Goal: Information Seeking & Learning: Learn about a topic

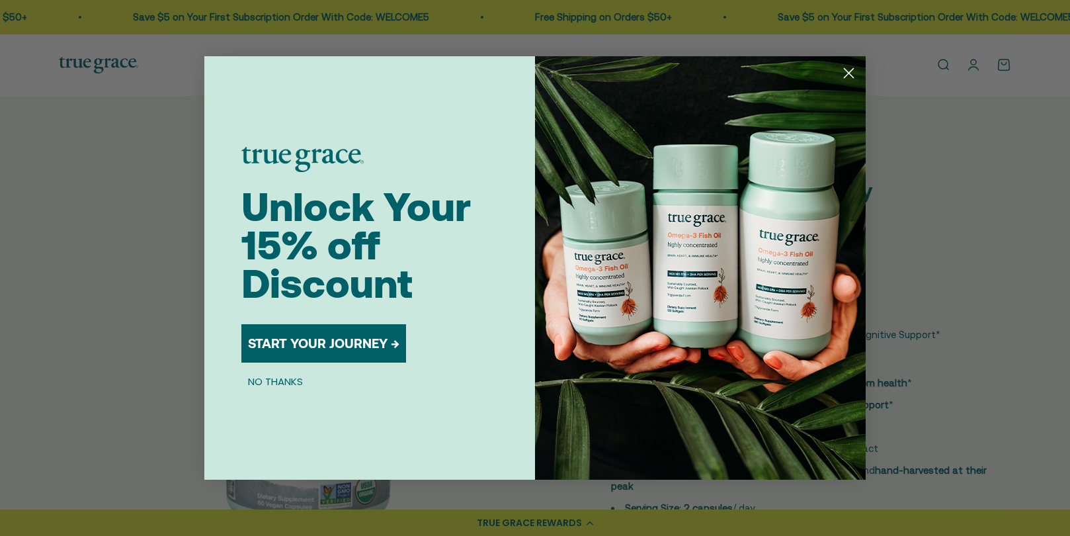
click at [844, 73] on circle "Close dialog" at bounding box center [849, 73] width 22 height 22
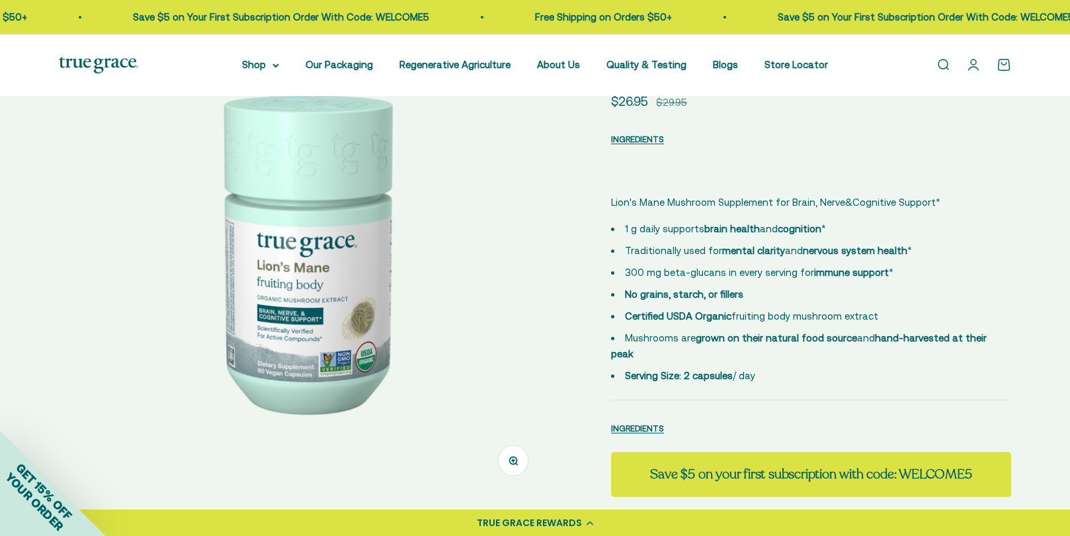
scroll to position [198, 0]
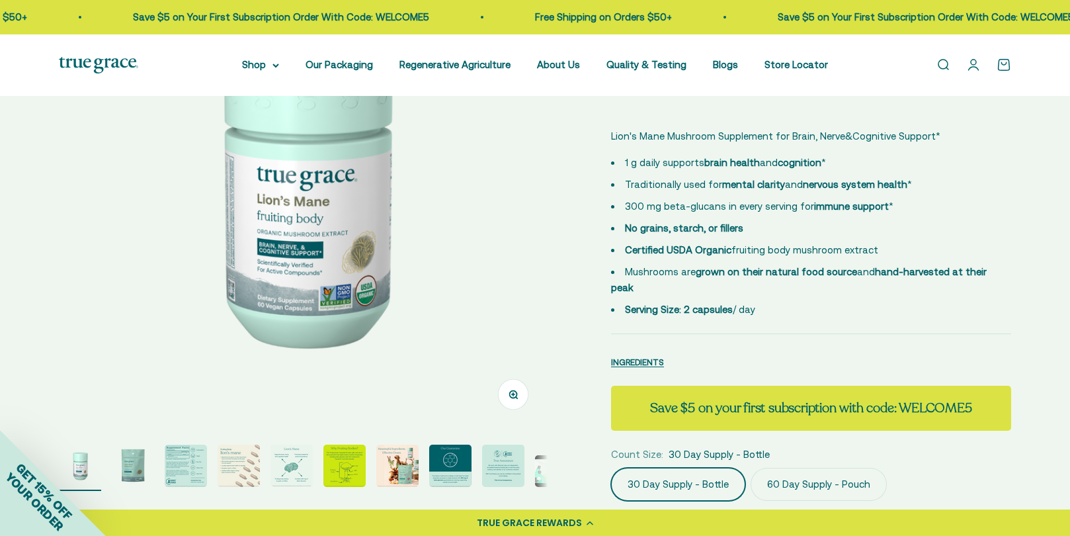
click at [508, 401] on button "Zoom" at bounding box center [514, 394] width 30 height 30
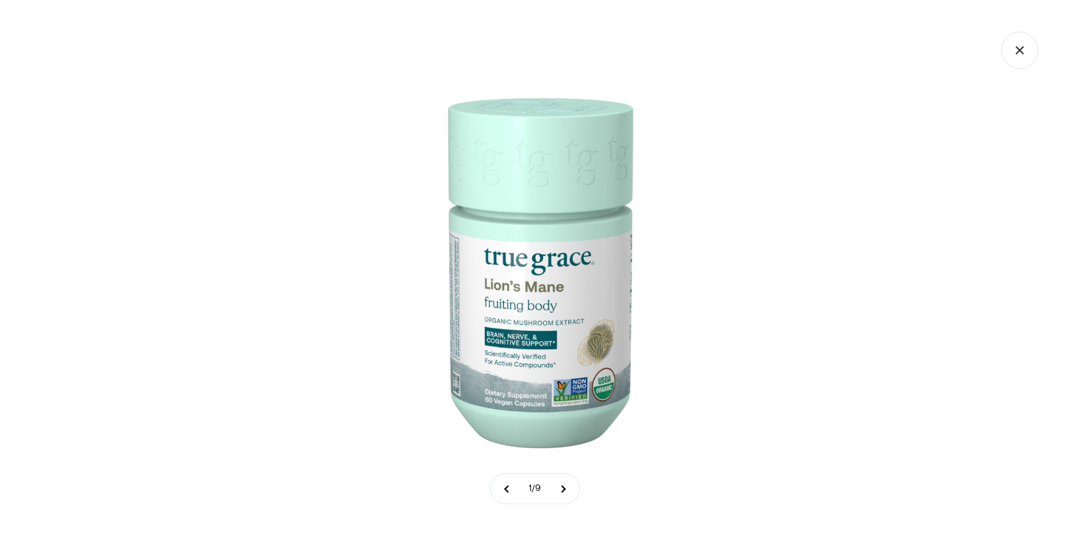
click at [549, 376] on img at bounding box center [535, 268] width 536 height 536
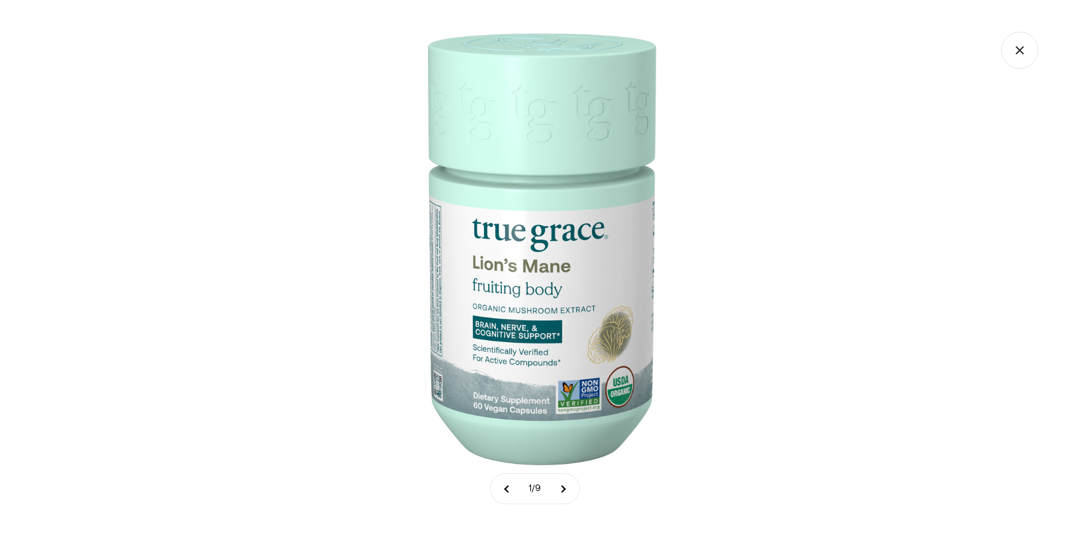
click at [546, 375] on img at bounding box center [534, 242] width 661 height 661
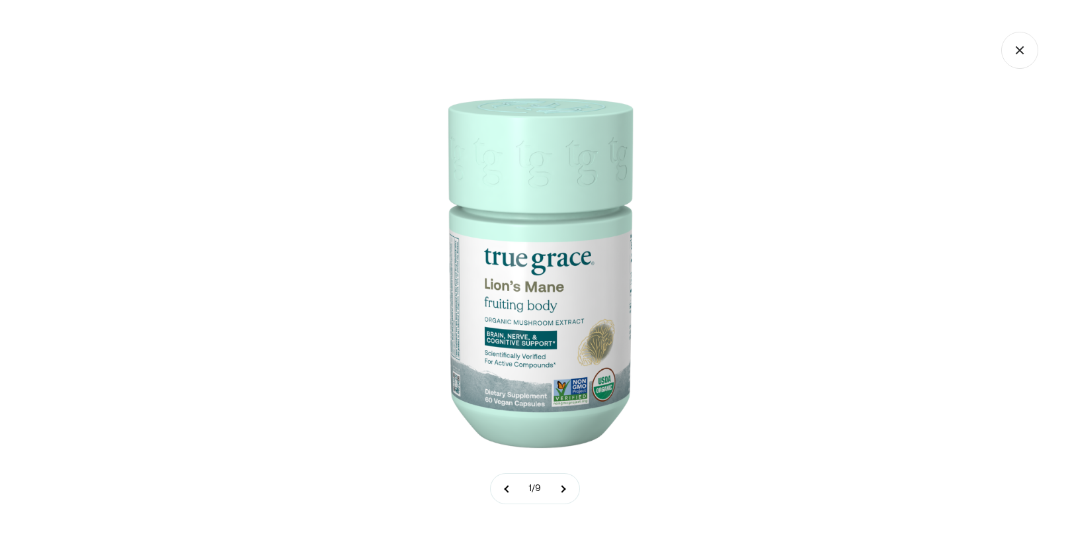
click at [546, 375] on img at bounding box center [535, 268] width 536 height 536
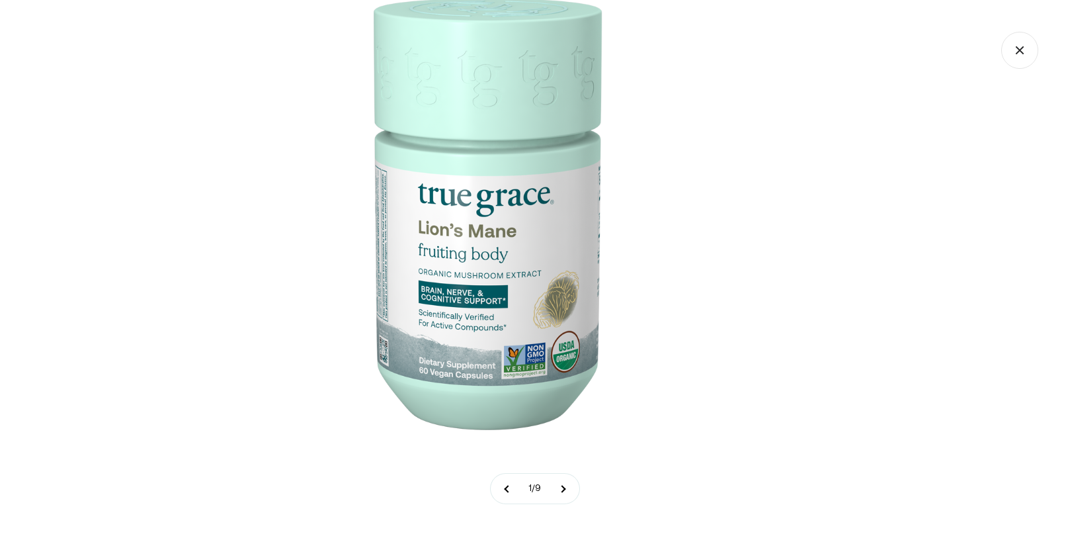
click at [389, 308] on img at bounding box center [480, 207] width 661 height 661
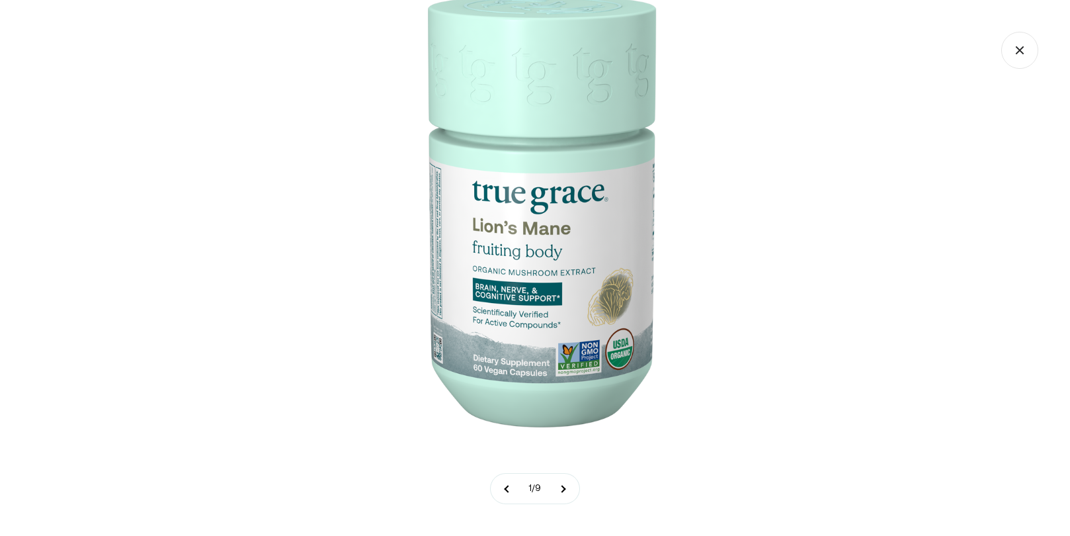
click at [665, 24] on img at bounding box center [534, 204] width 661 height 661
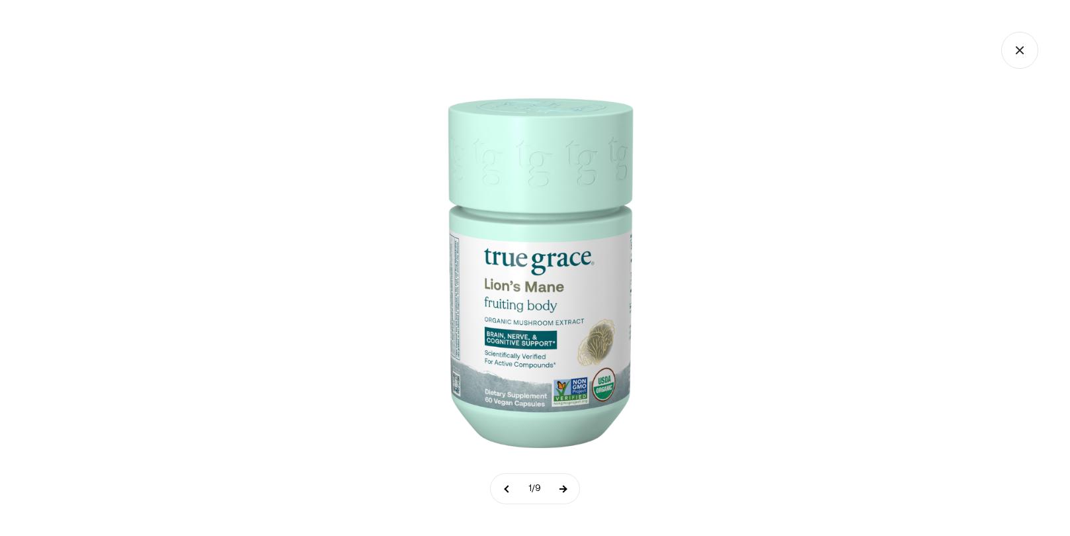
click at [575, 492] on button at bounding box center [562, 488] width 33 height 30
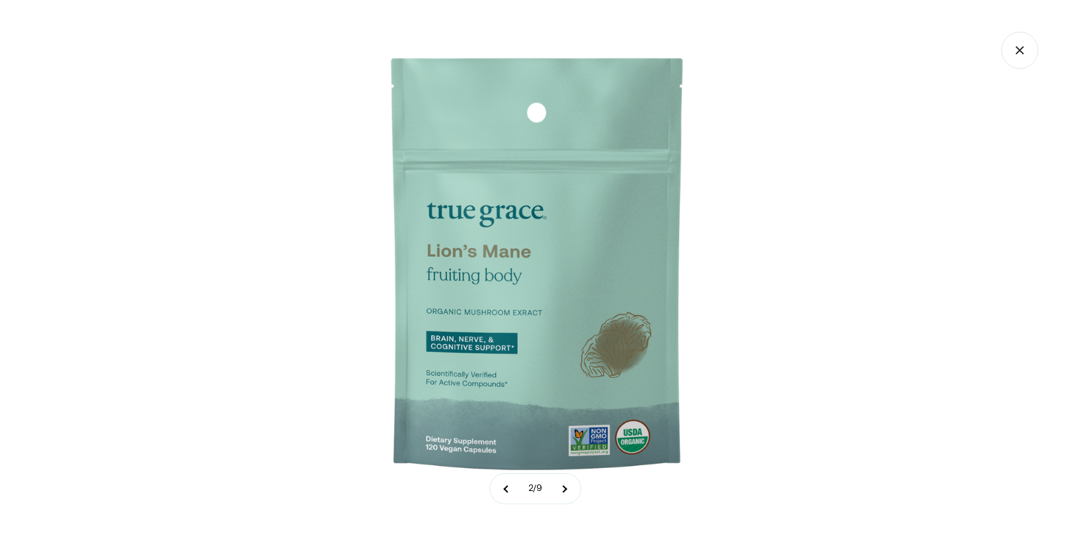
click at [505, 15] on img at bounding box center [535, 268] width 536 height 536
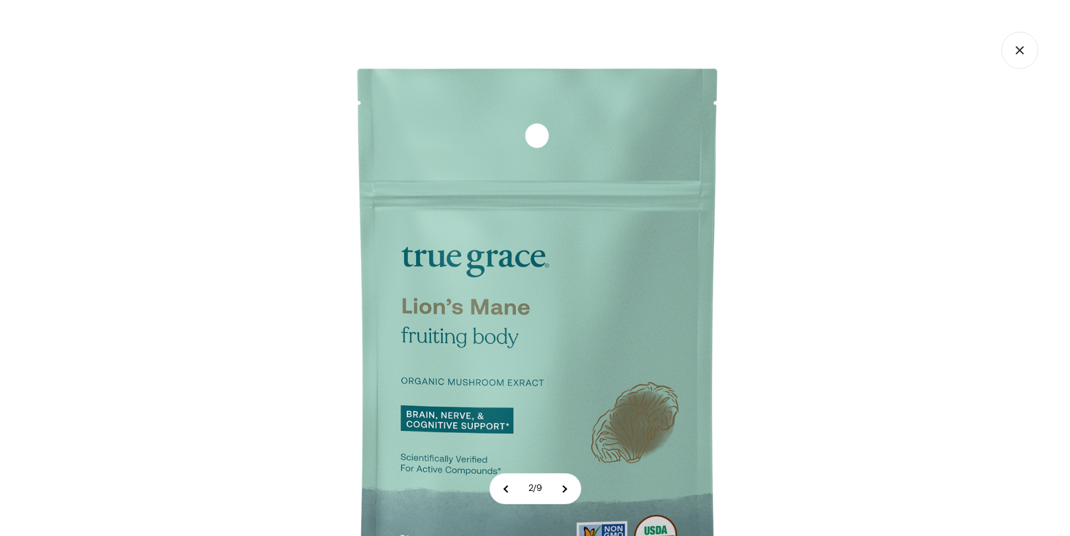
click at [1008, 52] on icon "Close gallery" at bounding box center [1019, 50] width 37 height 37
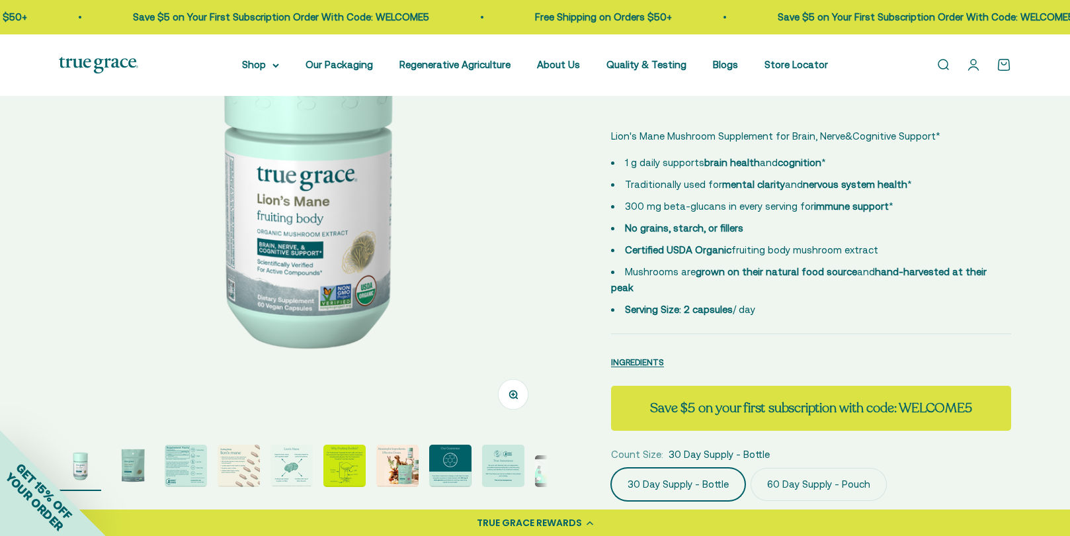
click at [411, 282] on img at bounding box center [303, 184] width 489 height 489
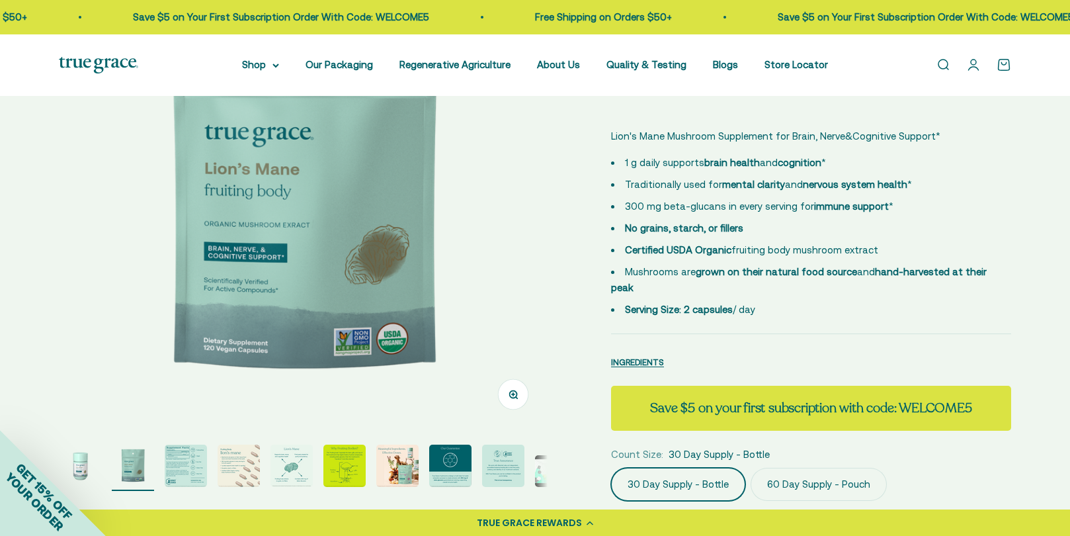
click at [413, 283] on img at bounding box center [303, 184] width 489 height 489
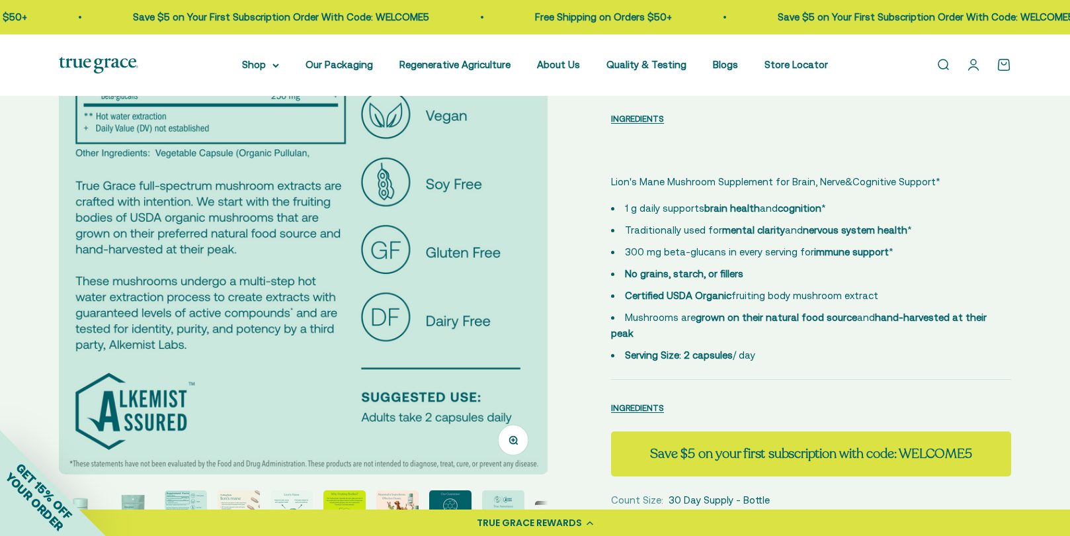
scroll to position [132, 0]
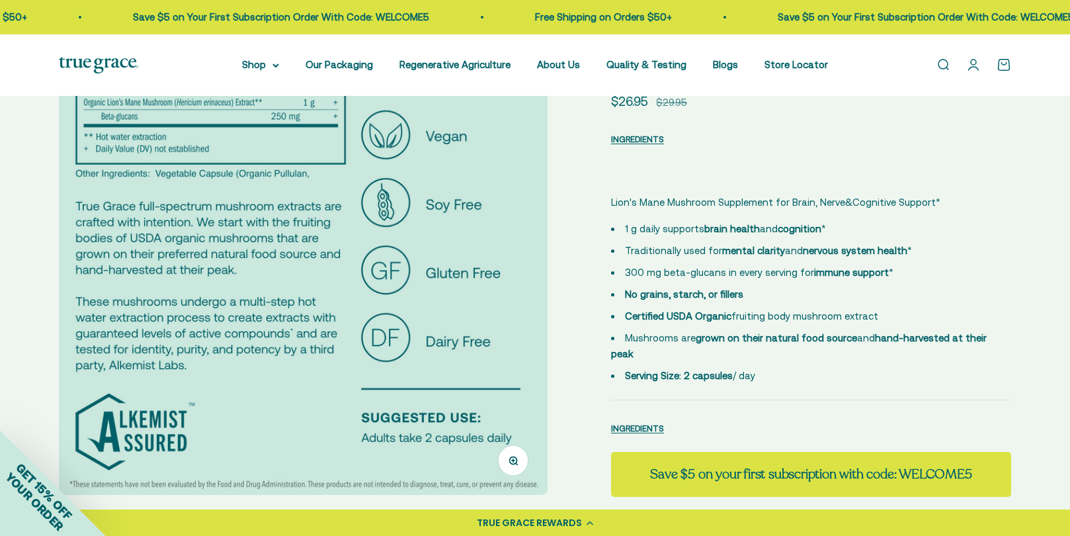
click at [421, 298] on img at bounding box center [303, 250] width 489 height 489
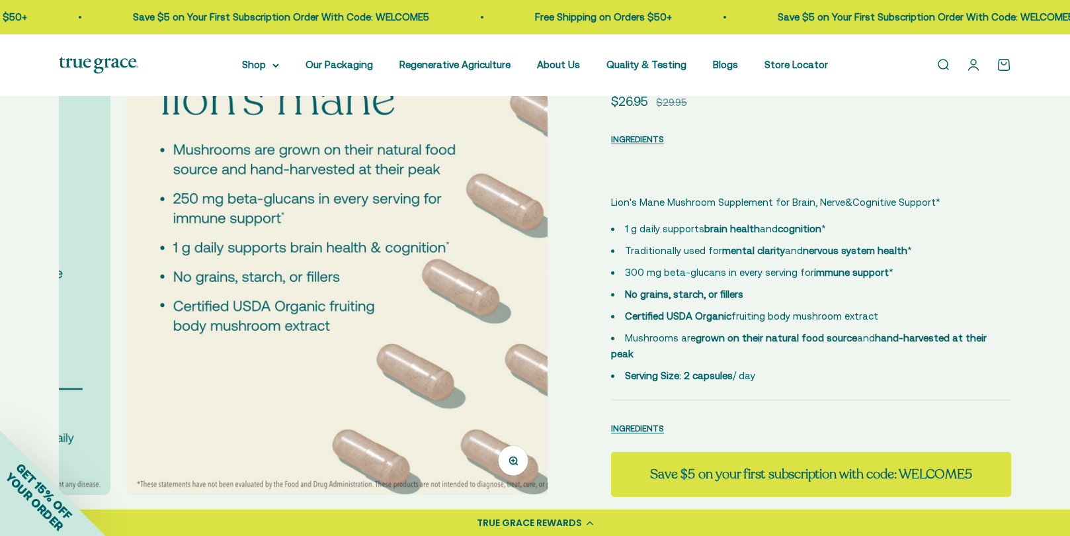
scroll to position [0, 1514]
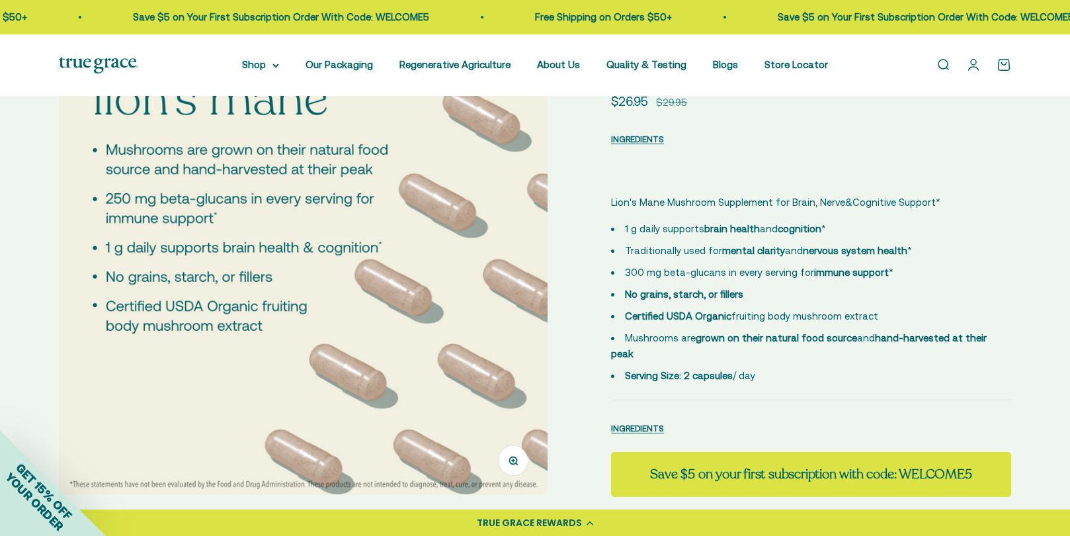
click at [421, 298] on img at bounding box center [303, 250] width 489 height 489
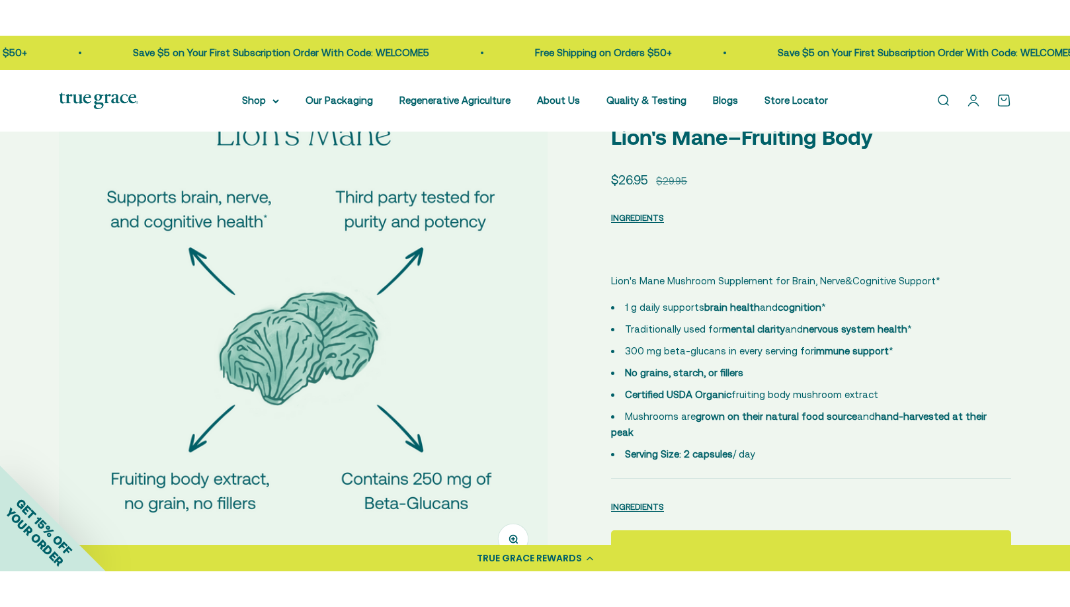
scroll to position [66, 0]
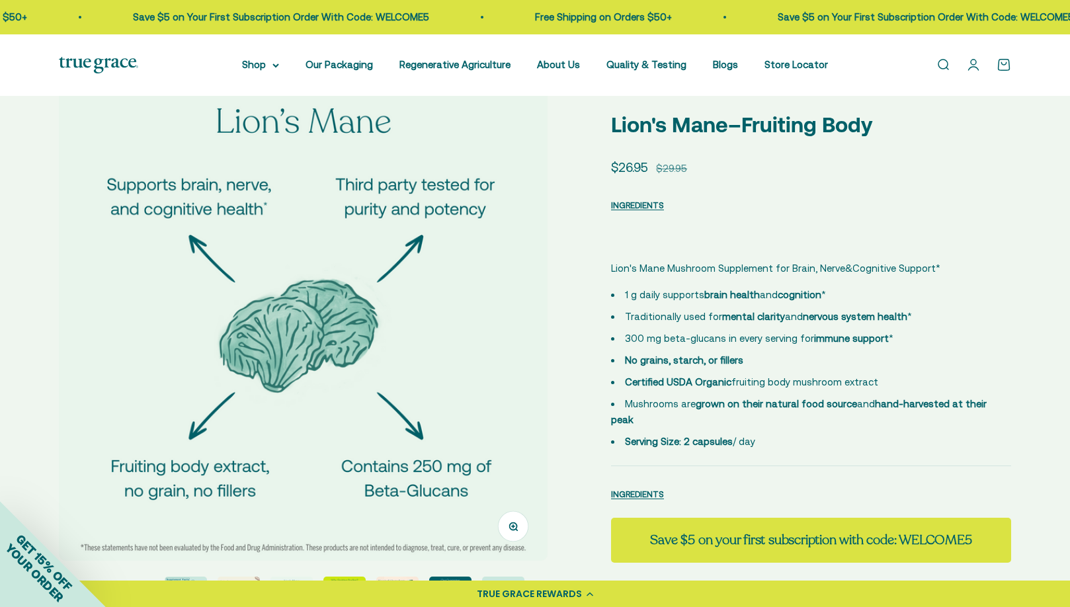
click at [502, 520] on button "Zoom" at bounding box center [514, 526] width 30 height 30
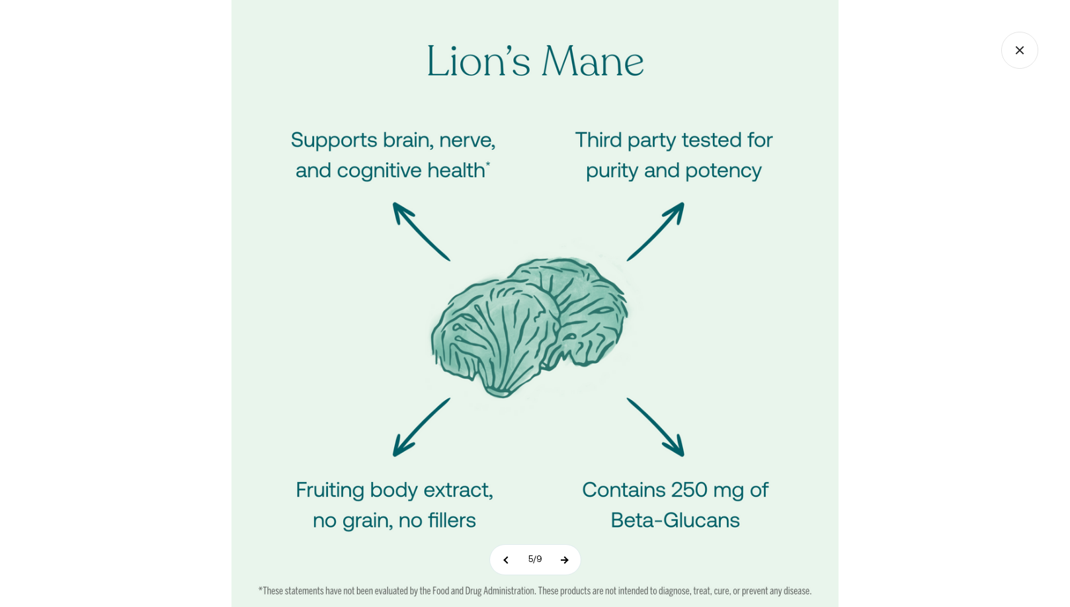
click at [576, 535] on button at bounding box center [564, 560] width 33 height 30
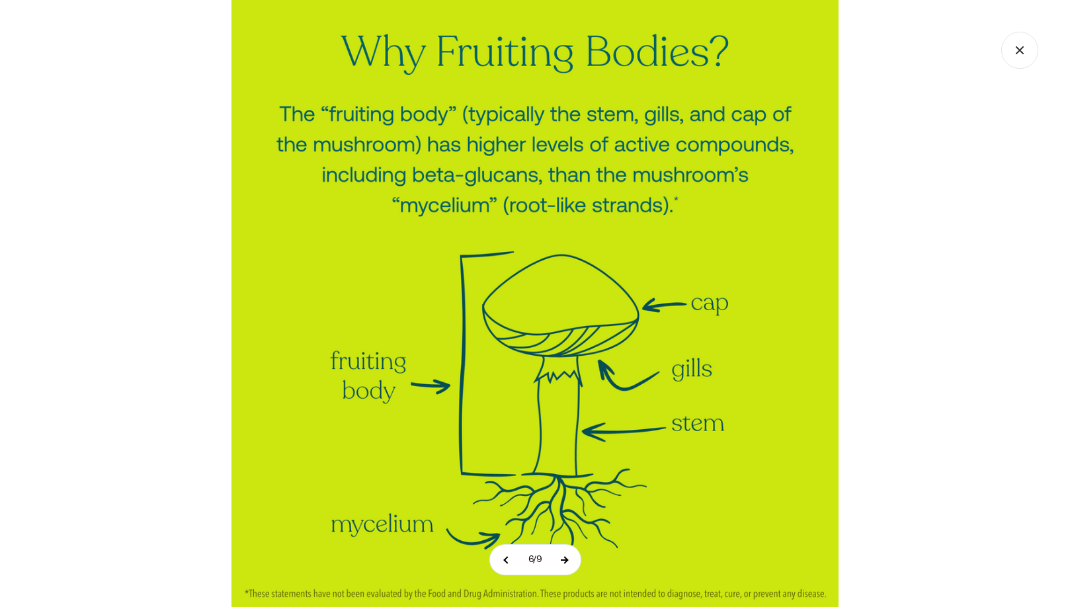
click at [576, 535] on button at bounding box center [564, 560] width 33 height 30
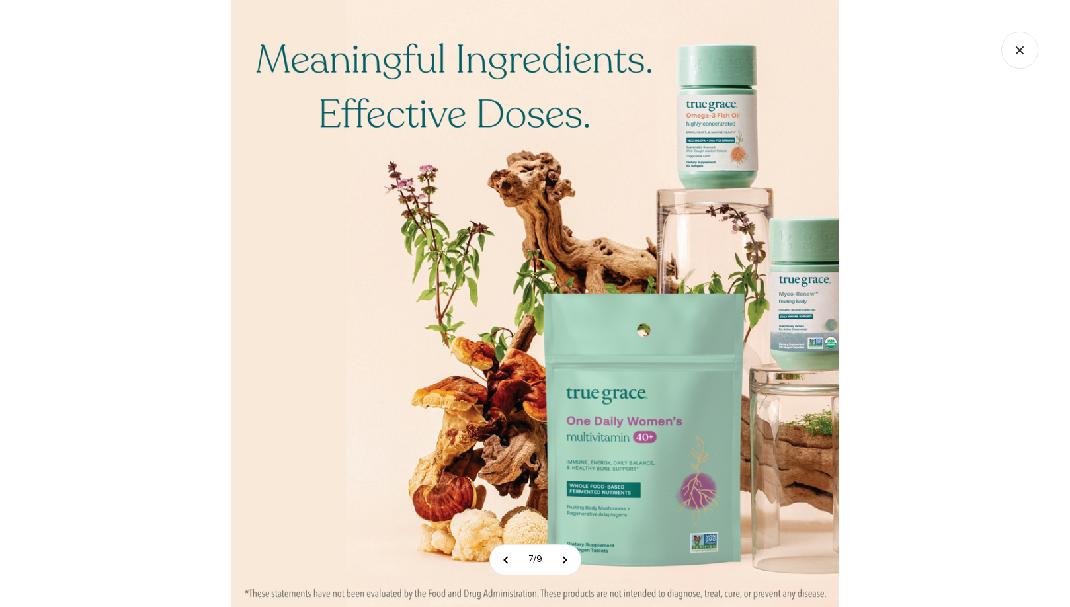
click at [614, 527] on img at bounding box center [534, 303] width 607 height 607
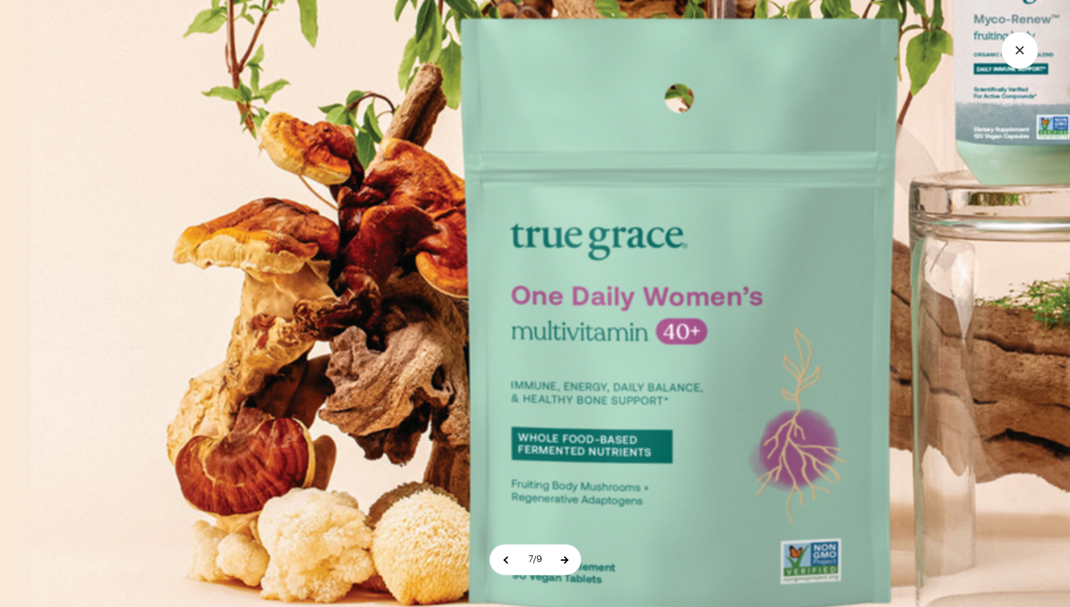
click at [578, 535] on button at bounding box center [564, 560] width 33 height 30
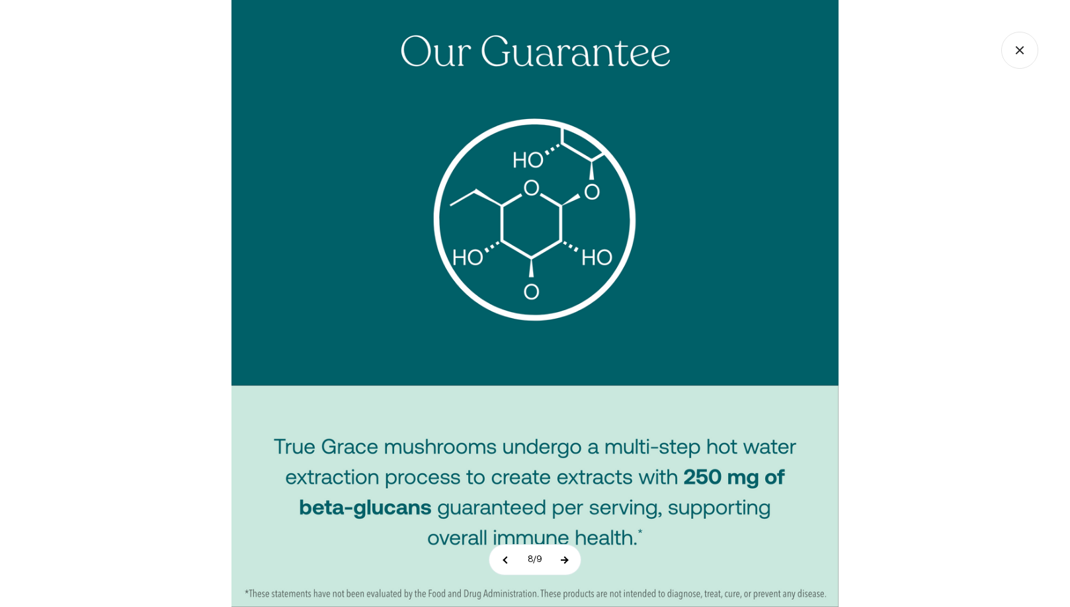
click at [567, 535] on button at bounding box center [564, 560] width 33 height 30
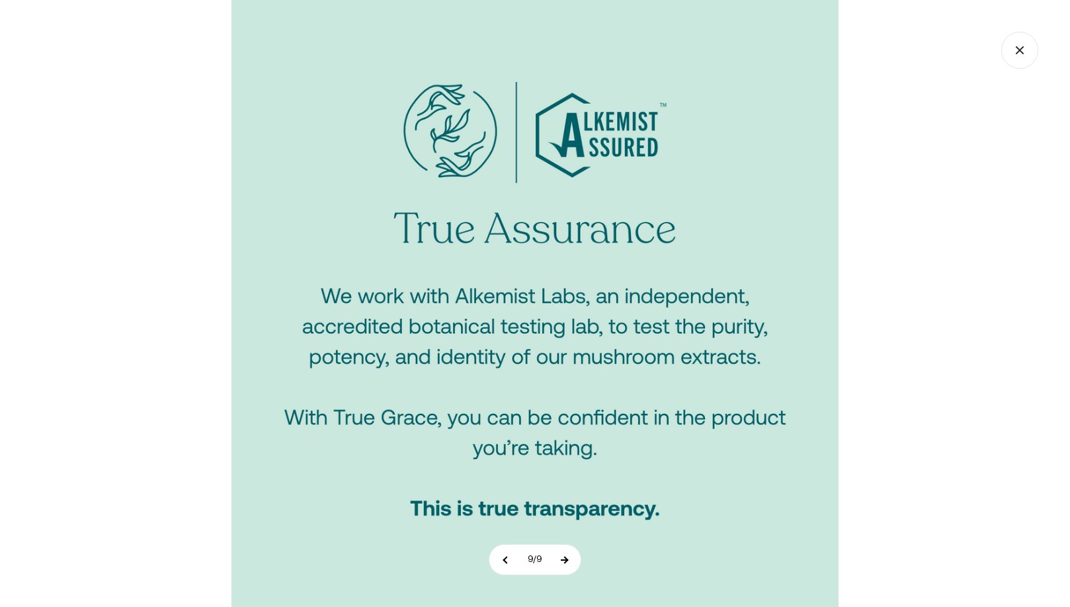
click at [567, 535] on button at bounding box center [564, 560] width 33 height 30
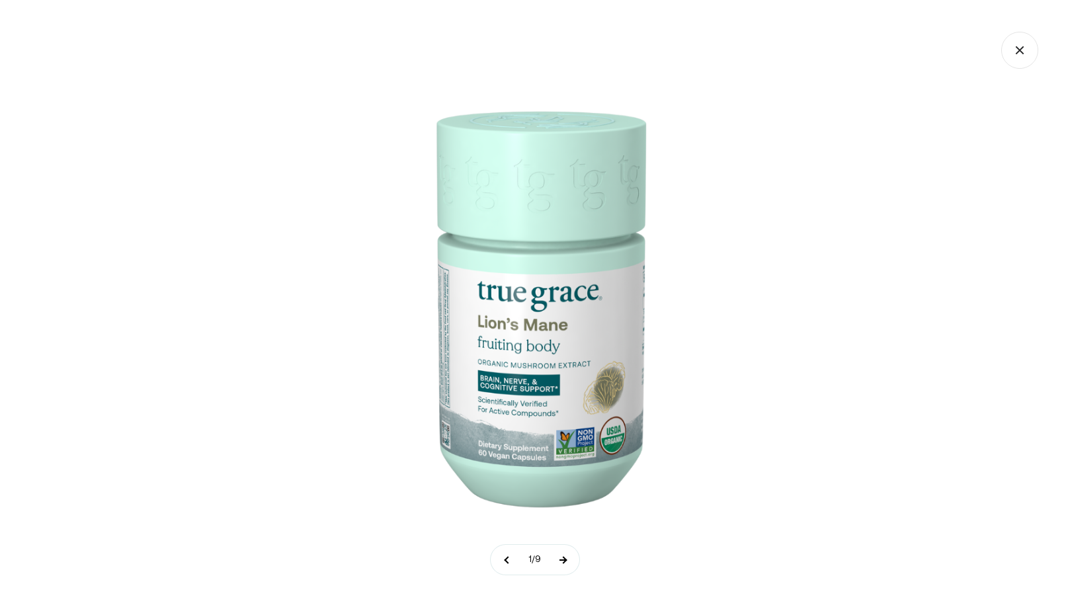
click at [567, 535] on button at bounding box center [562, 560] width 33 height 30
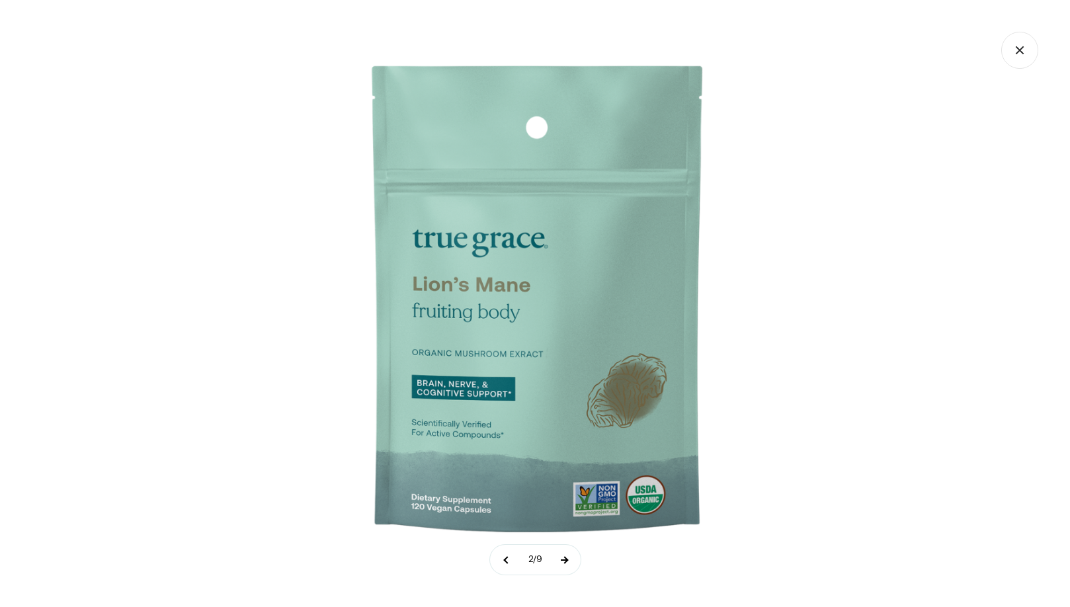
click at [567, 535] on button at bounding box center [564, 560] width 33 height 30
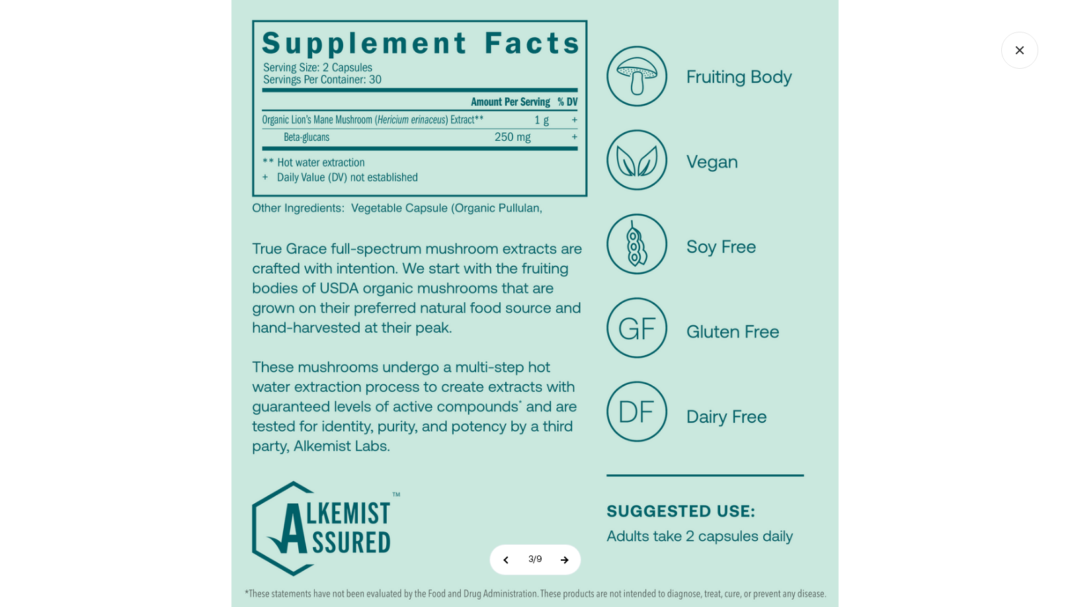
click at [567, 535] on button at bounding box center [564, 560] width 33 height 30
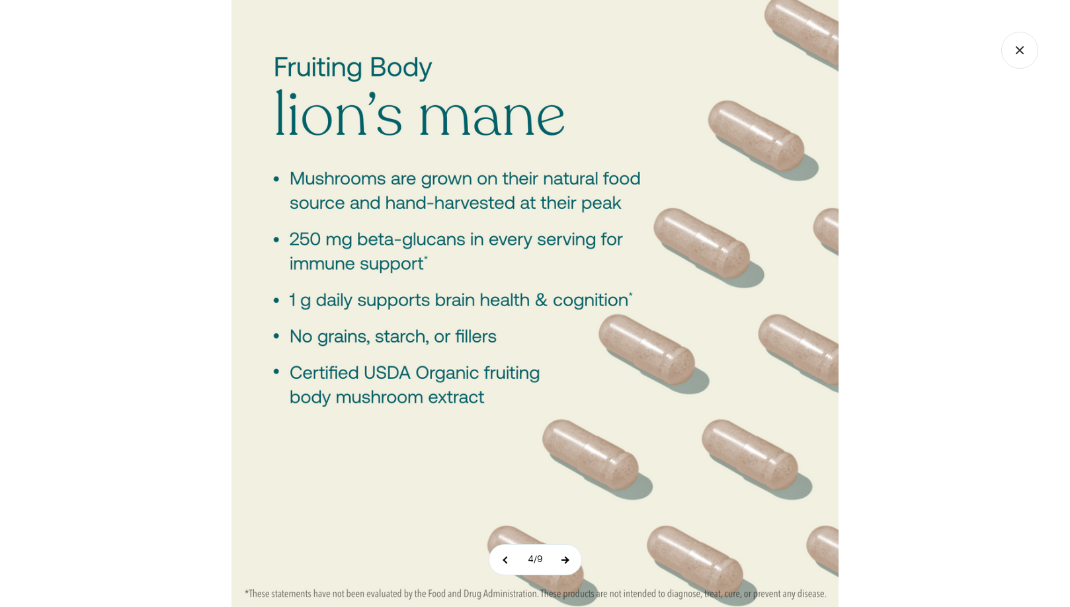
click at [567, 535] on button at bounding box center [564, 560] width 33 height 30
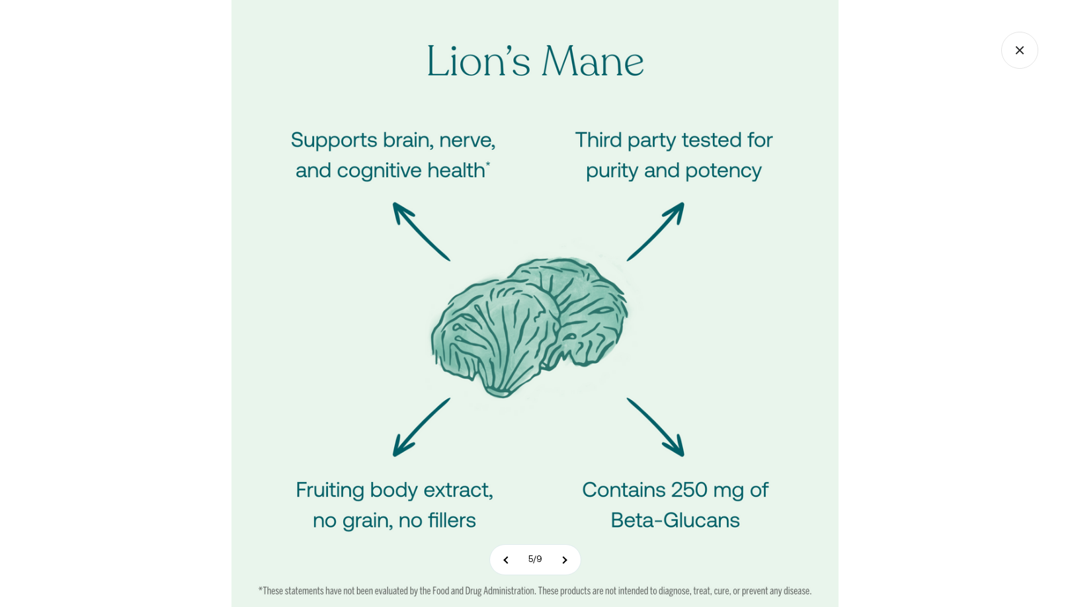
click at [1015, 61] on icon "Close gallery" at bounding box center [1019, 50] width 37 height 37
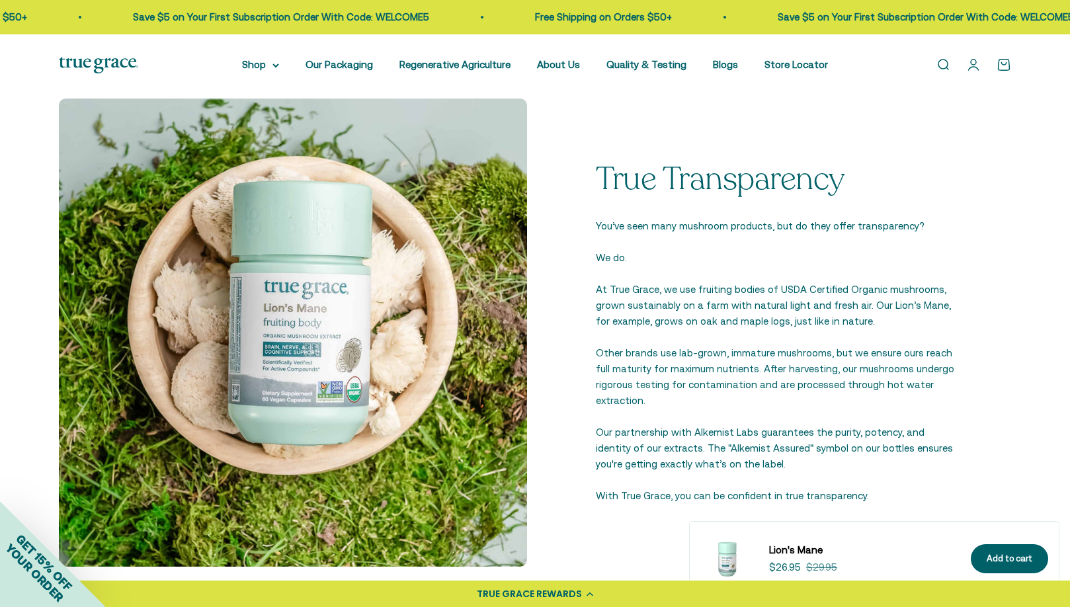
scroll to position [1653, 0]
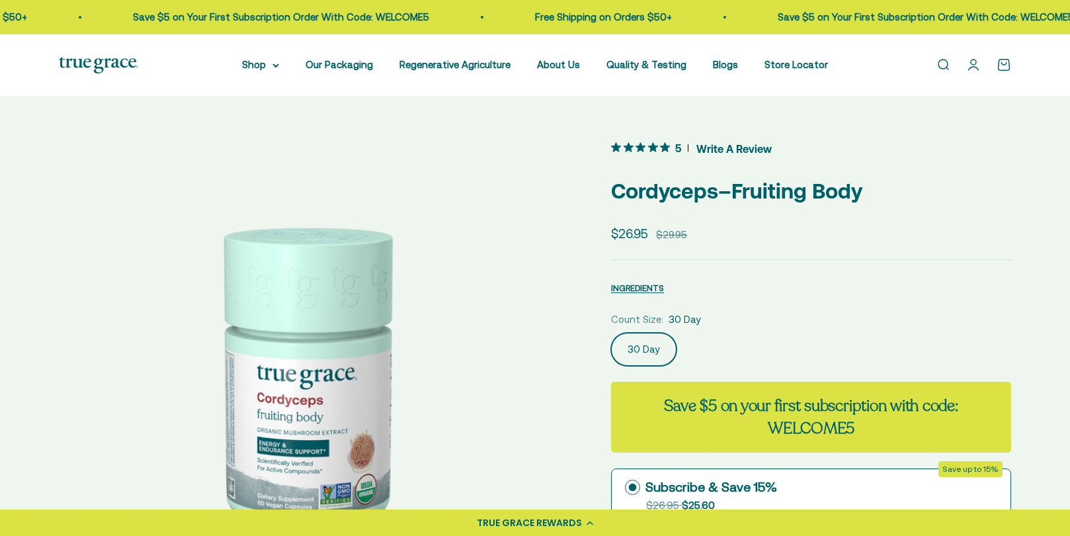
click at [354, 440] on img at bounding box center [303, 382] width 489 height 489
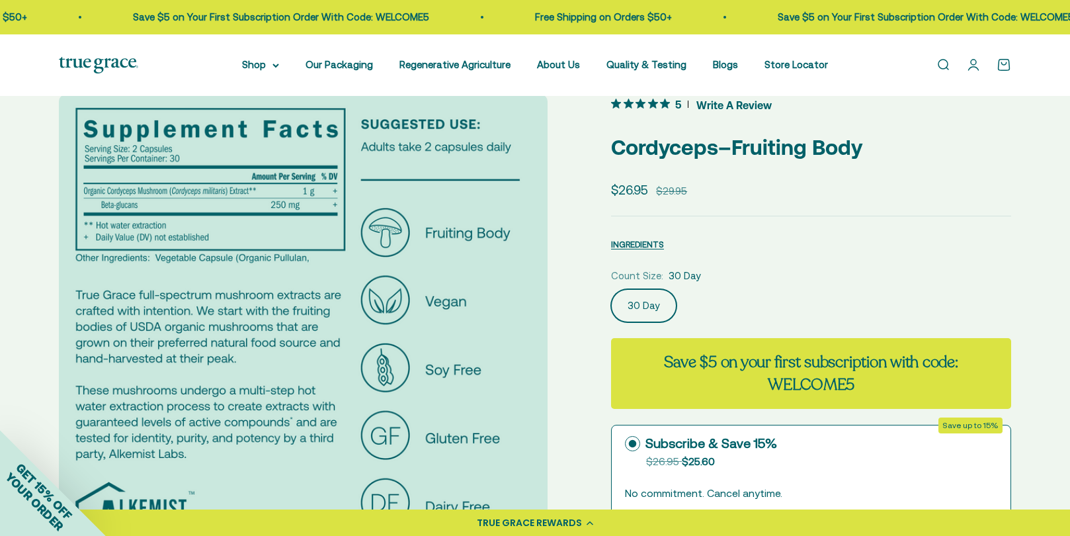
scroll to position [66, 0]
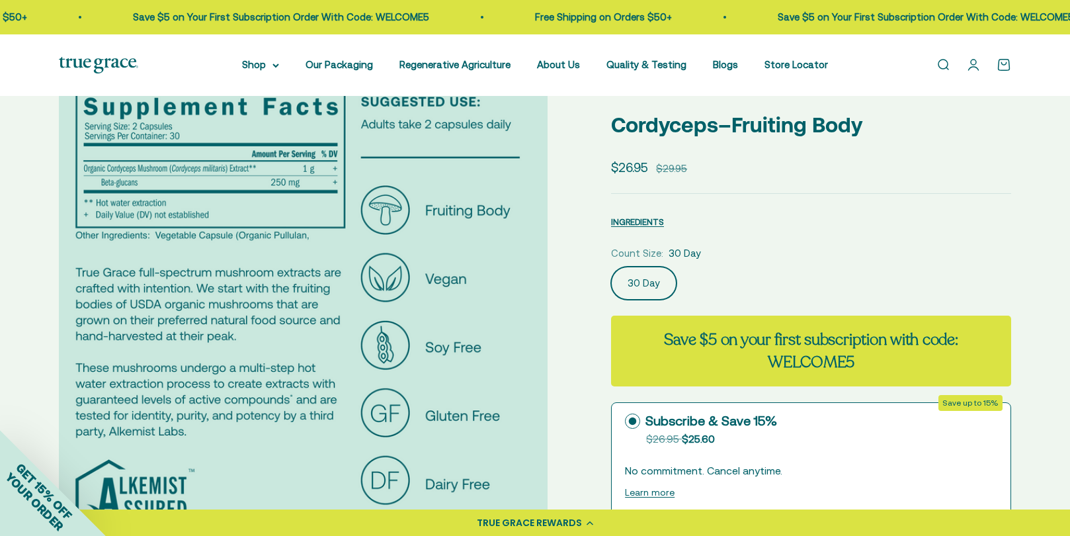
click at [354, 440] on img at bounding box center [303, 316] width 489 height 489
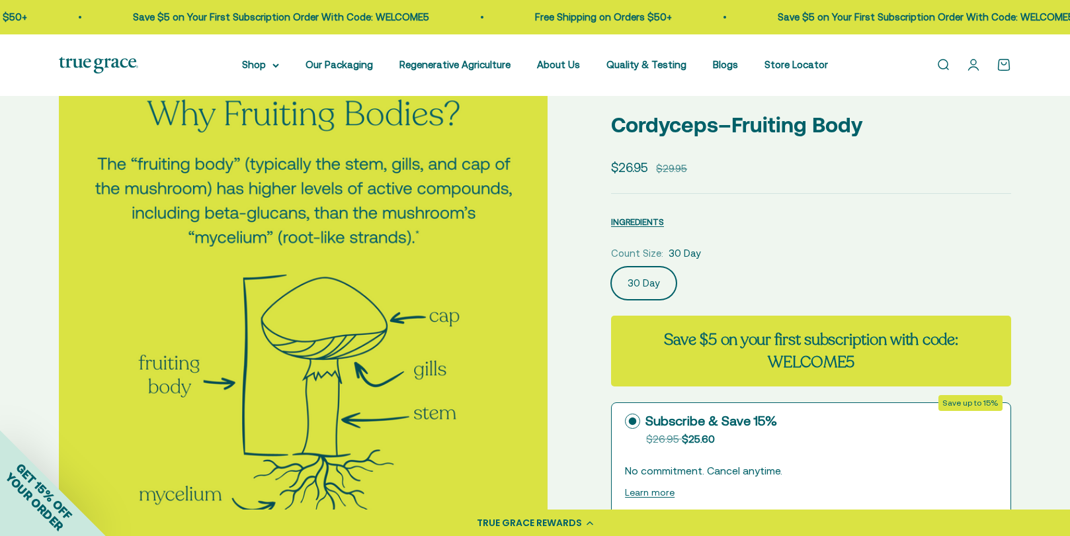
click at [354, 440] on img at bounding box center [303, 316] width 489 height 489
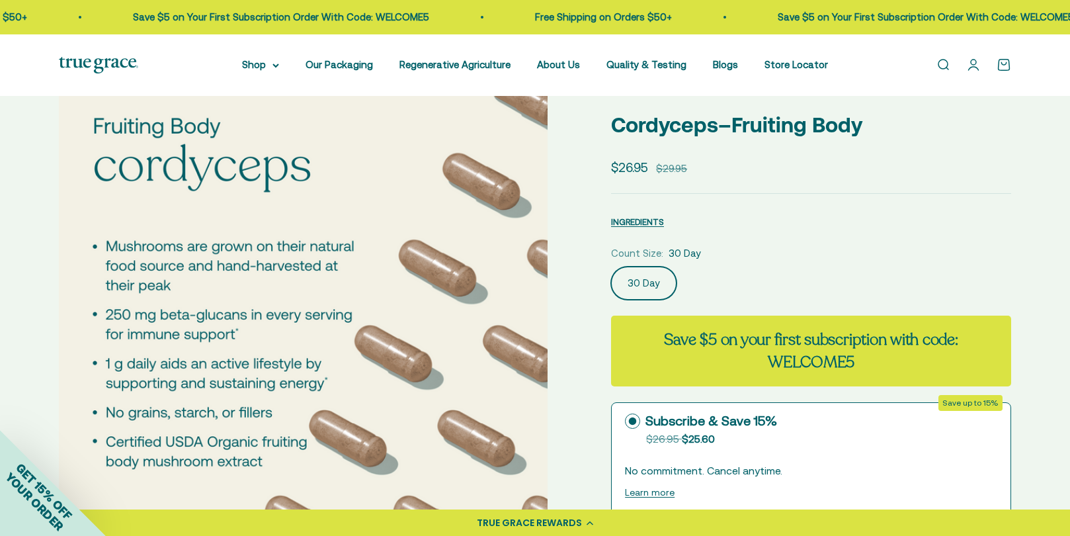
click at [354, 440] on img at bounding box center [303, 316] width 489 height 489
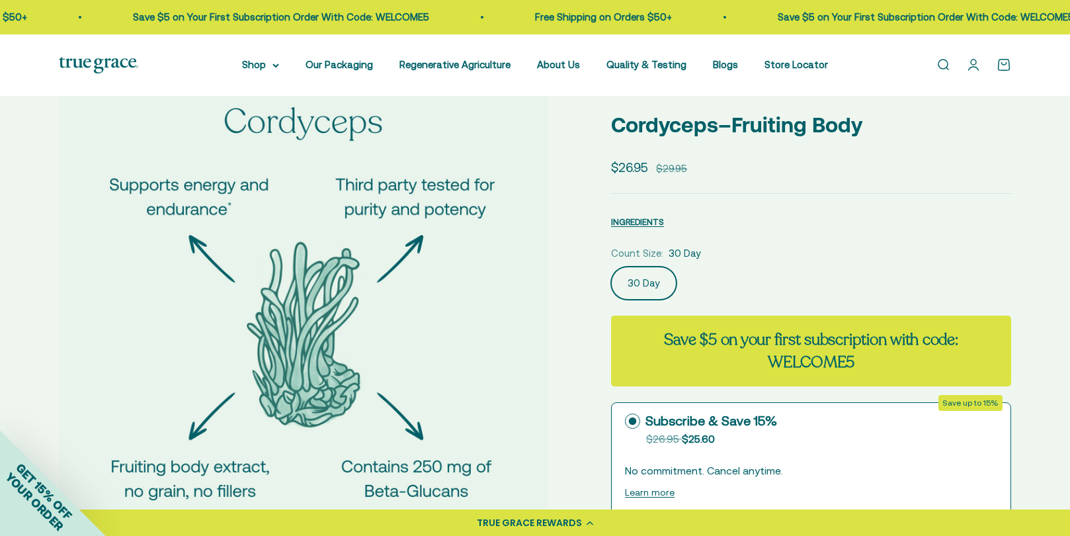
click at [354, 440] on img at bounding box center [303, 316] width 489 height 489
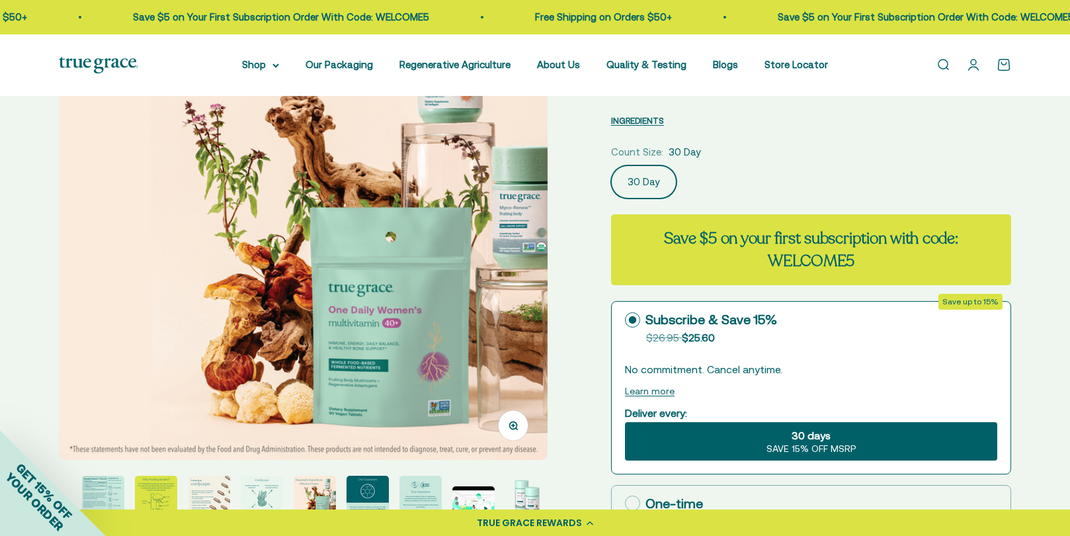
scroll to position [198, 0]
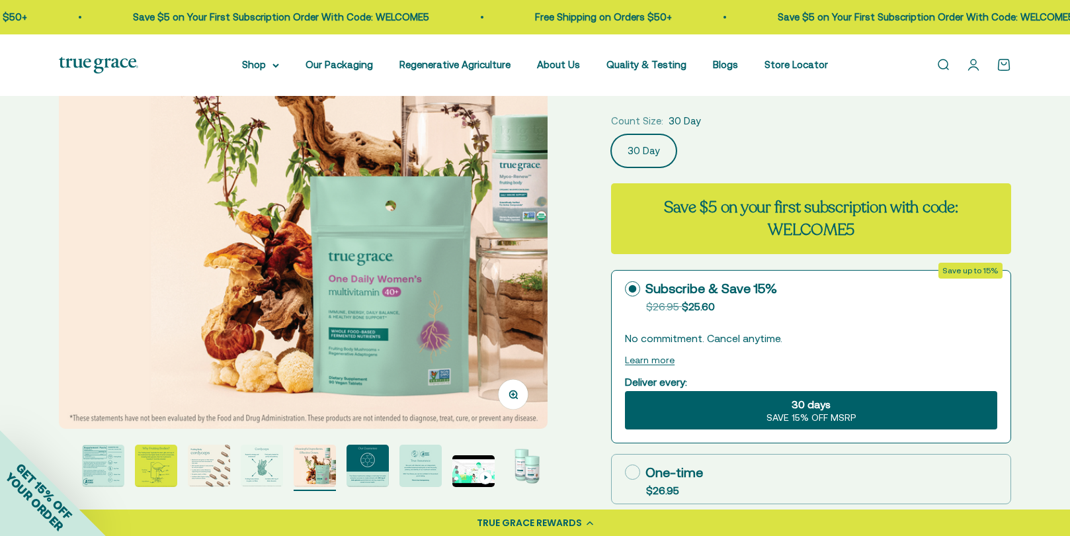
click at [405, 399] on img at bounding box center [303, 184] width 489 height 489
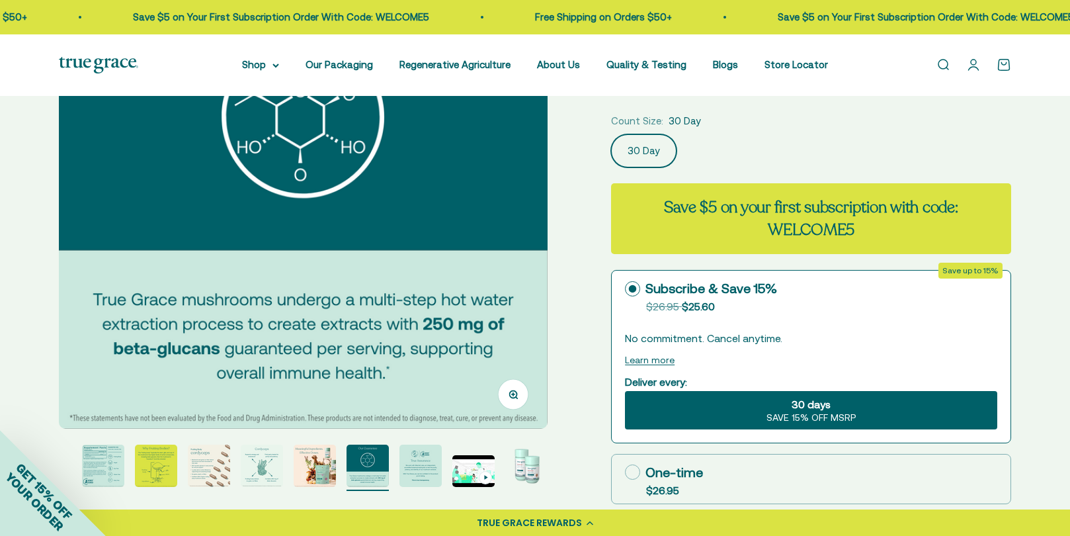
click at [405, 399] on img at bounding box center [303, 184] width 489 height 489
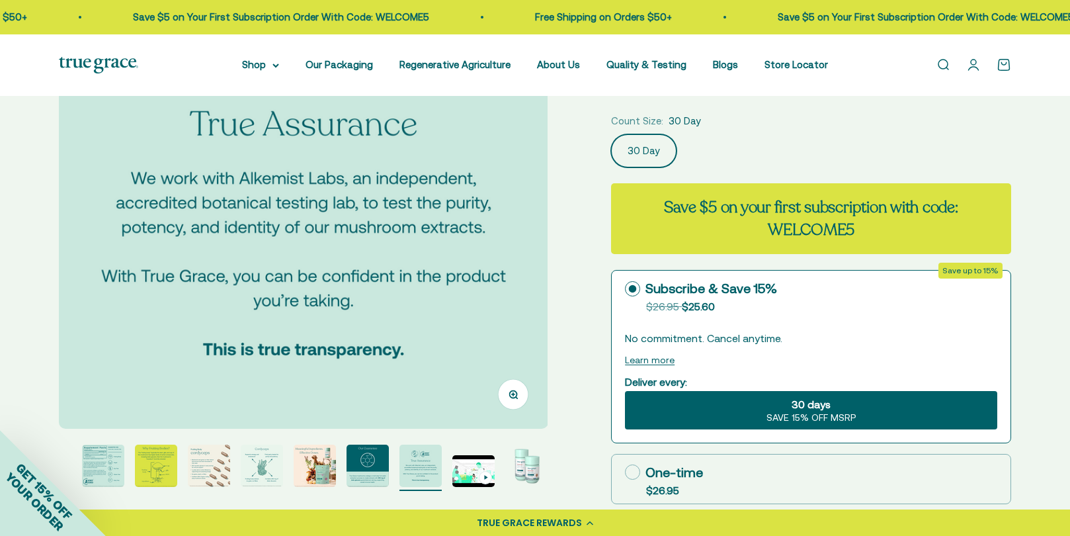
click at [405, 399] on img at bounding box center [303, 184] width 489 height 489
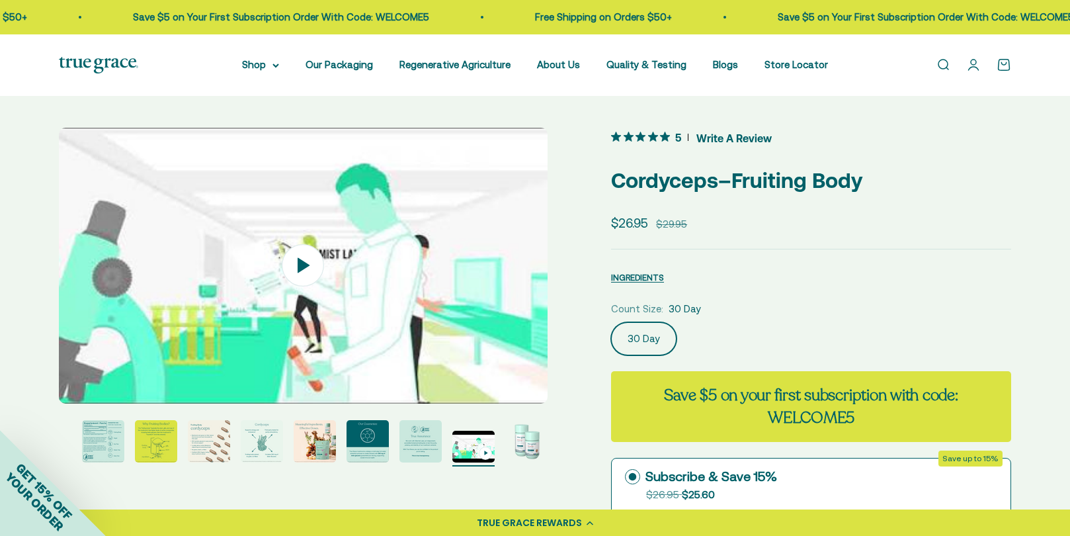
scroll to position [0, 0]
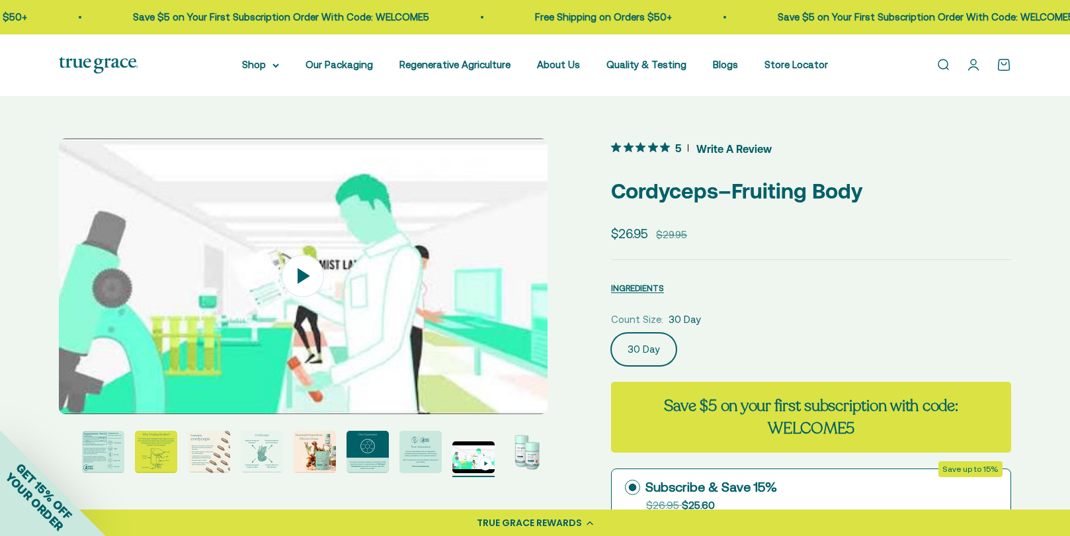
click at [394, 384] on img at bounding box center [303, 276] width 489 height 276
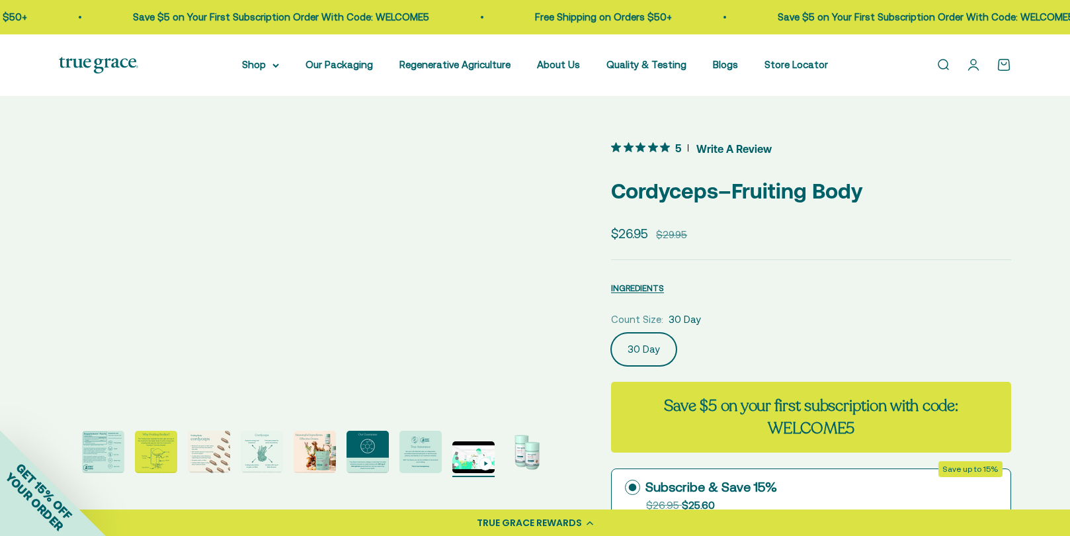
click at [524, 447] on img "Go to item 10" at bounding box center [526, 451] width 42 height 42
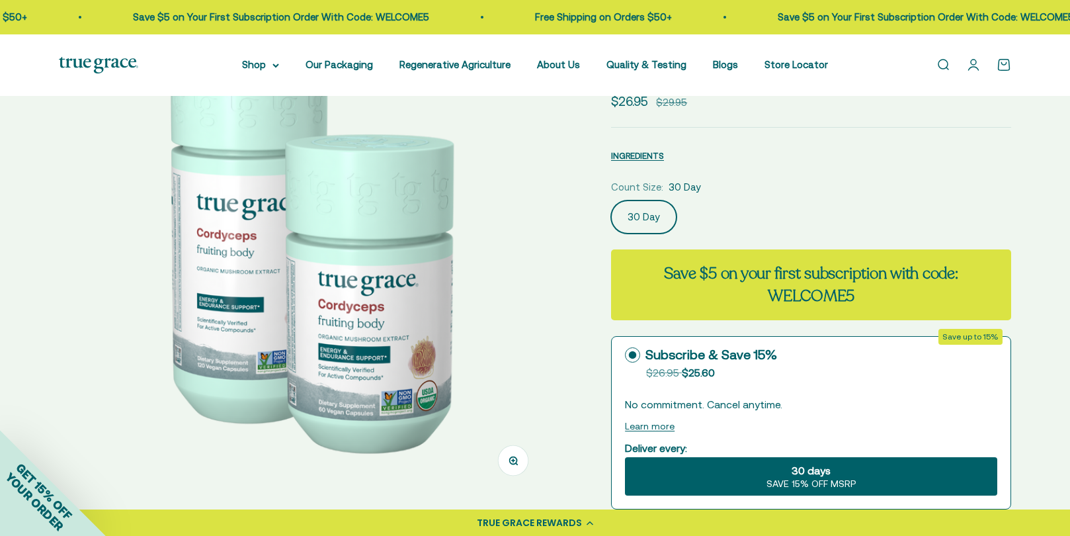
scroll to position [198, 0]
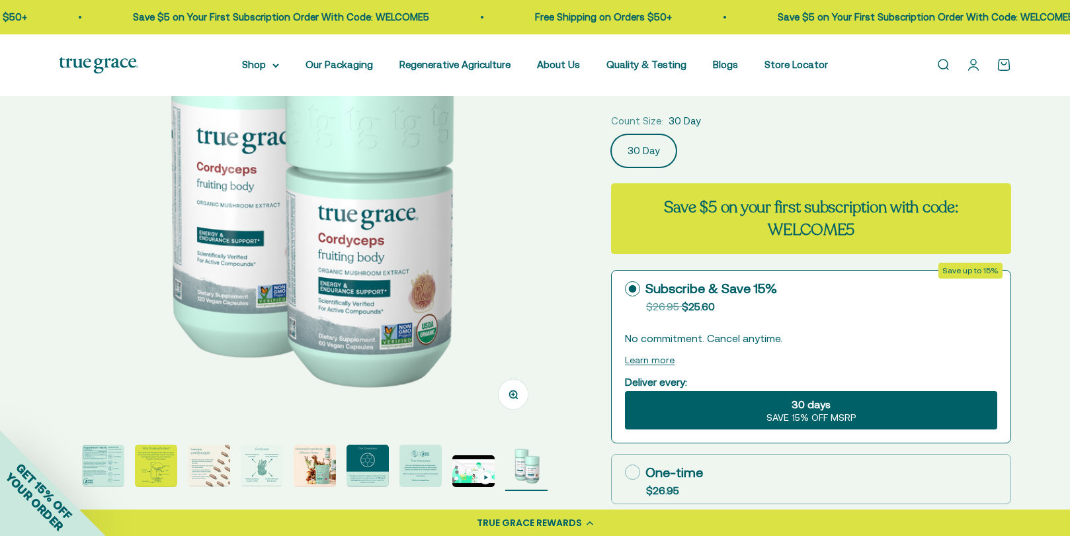
click at [507, 391] on button "Zoom" at bounding box center [514, 394] width 30 height 30
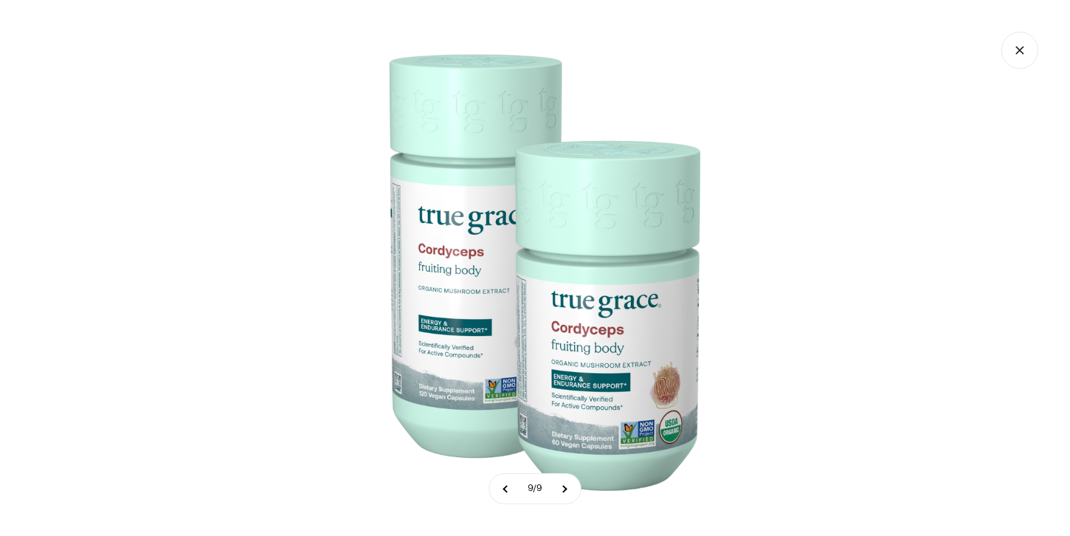
click at [560, 371] on img at bounding box center [535, 268] width 536 height 536
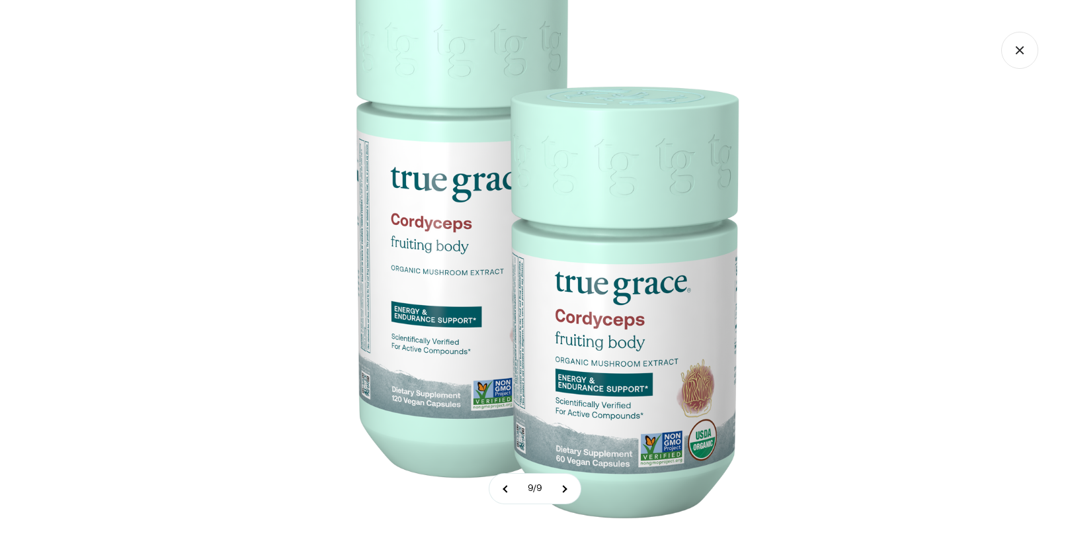
click at [557, 371] on img at bounding box center [534, 243] width 661 height 661
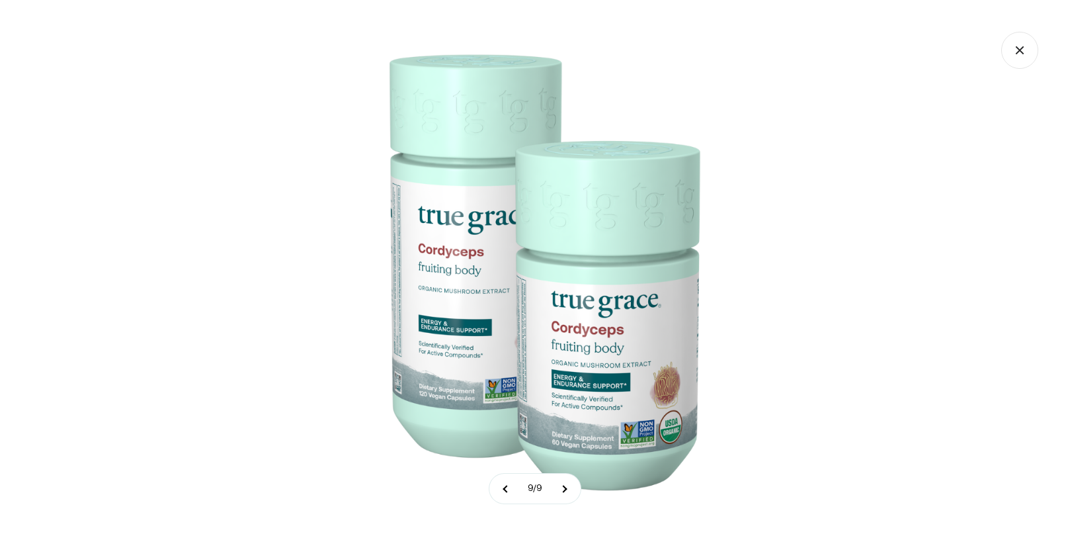
click at [557, 371] on img at bounding box center [535, 268] width 536 height 536
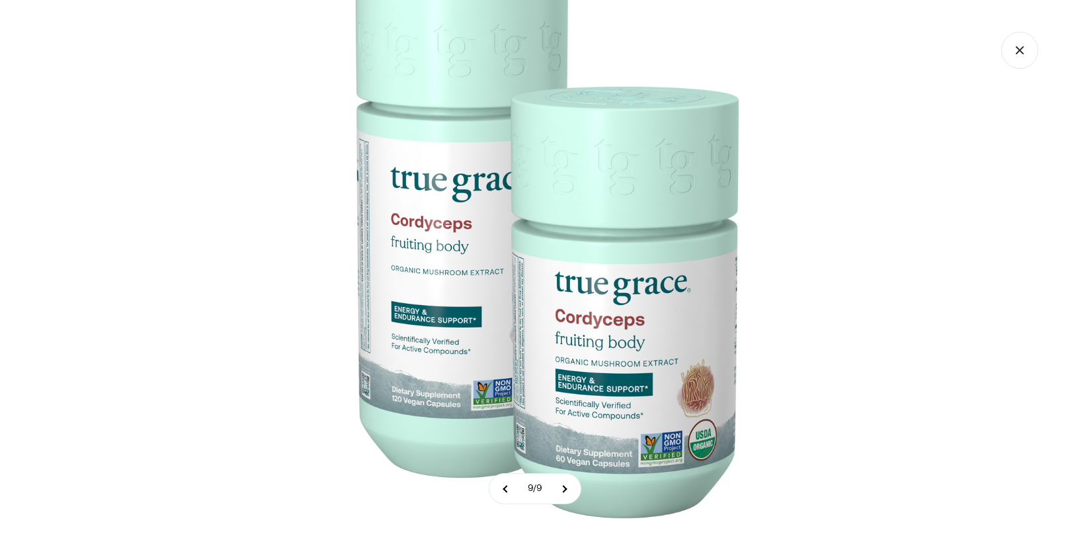
click at [1008, 51] on icon "Close gallery" at bounding box center [1019, 50] width 37 height 37
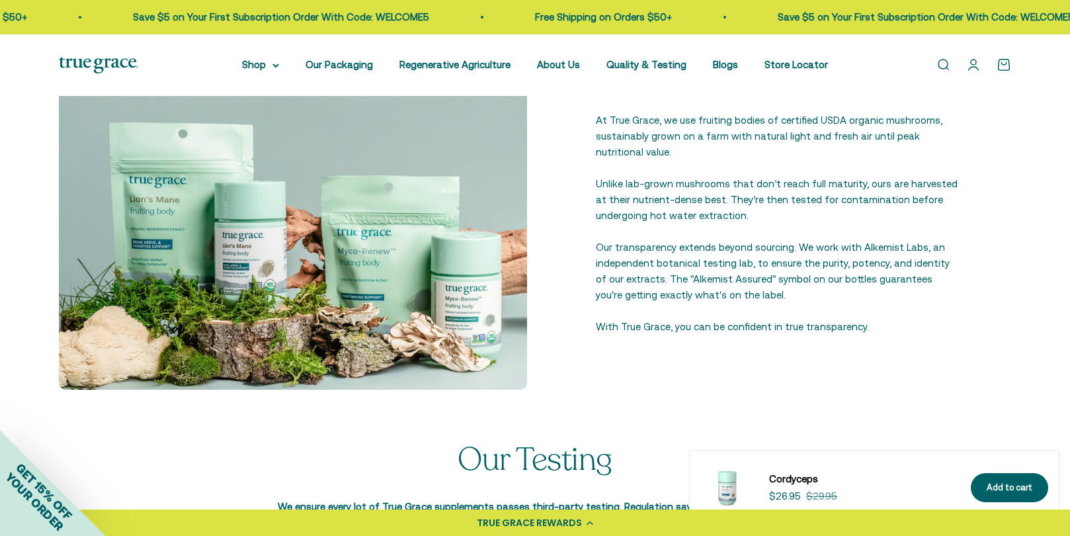
scroll to position [1719, 0]
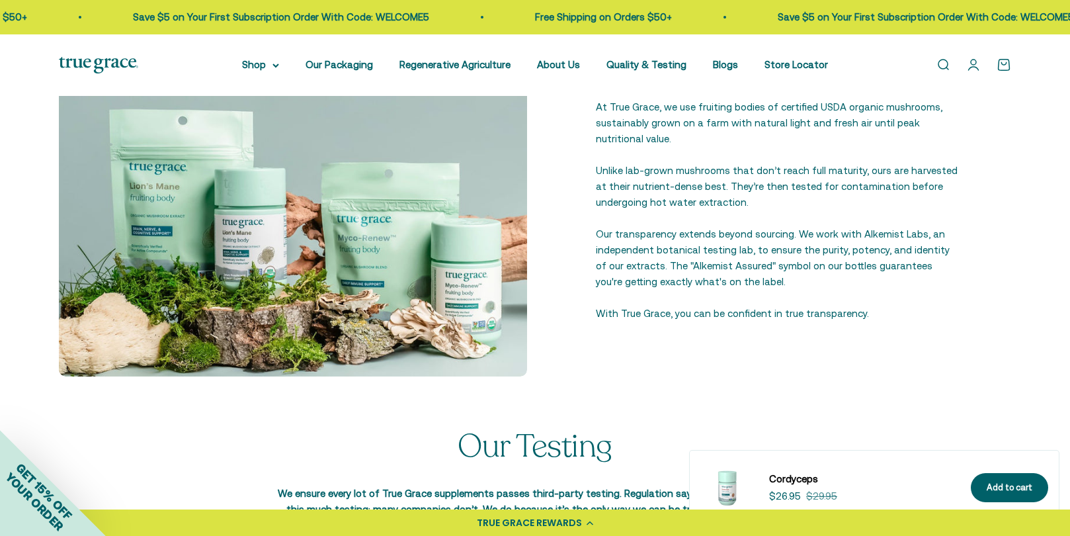
click at [465, 323] on img at bounding box center [293, 142] width 468 height 468
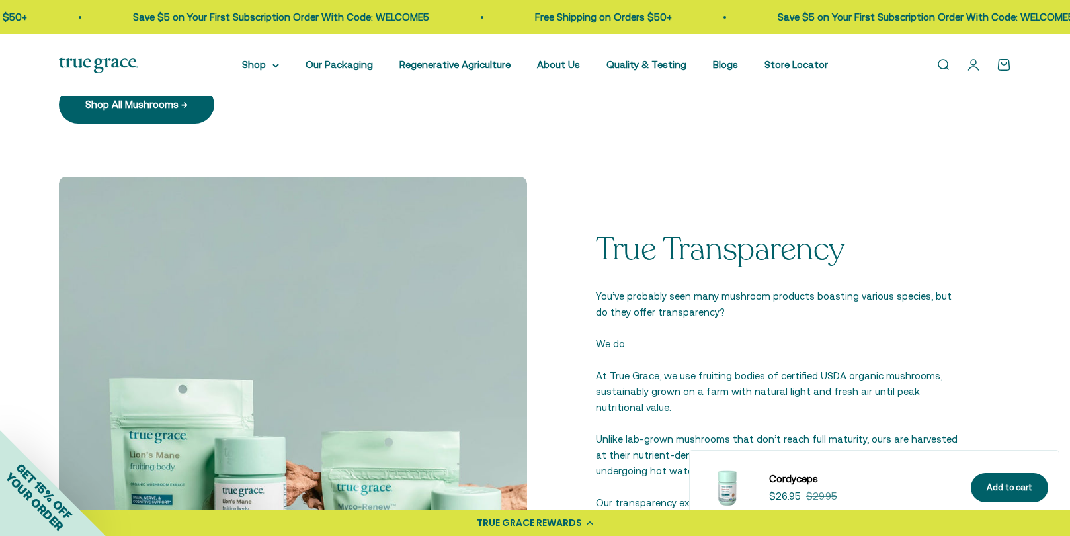
scroll to position [1389, 0]
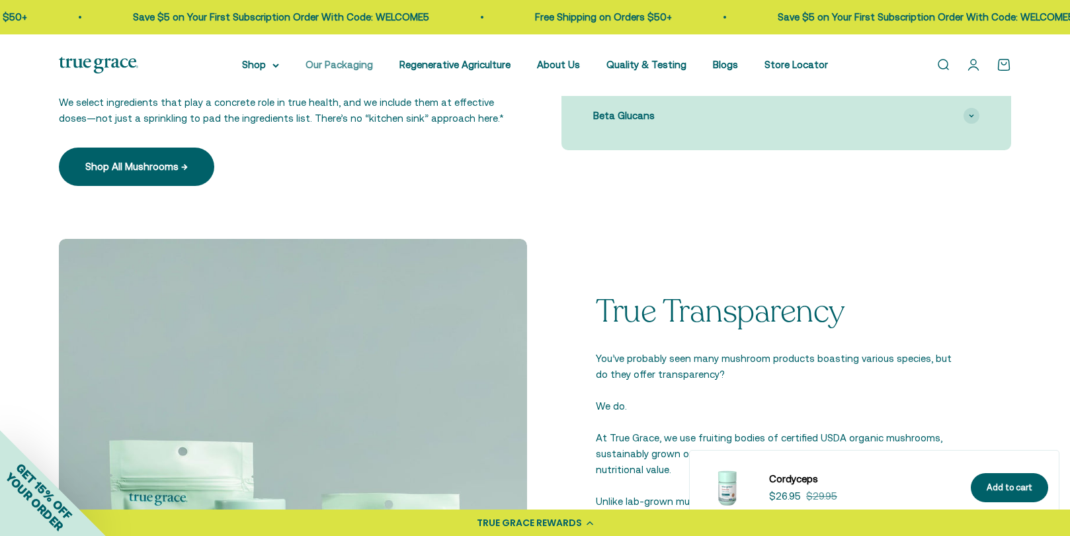
click at [340, 61] on link "Our Packaging" at bounding box center [339, 64] width 67 height 11
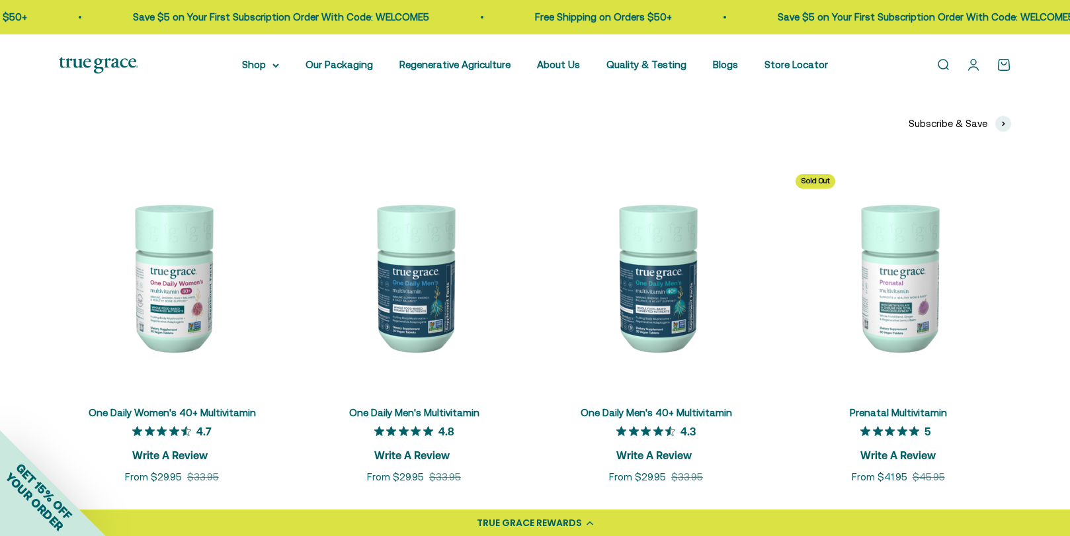
scroll to position [3306, 0]
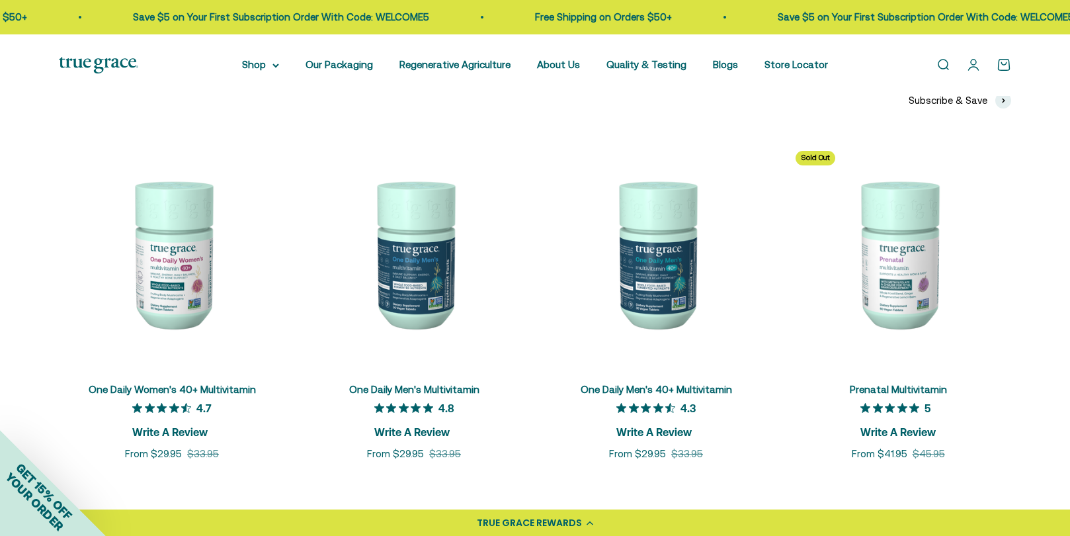
click at [909, 323] on img at bounding box center [898, 253] width 226 height 226
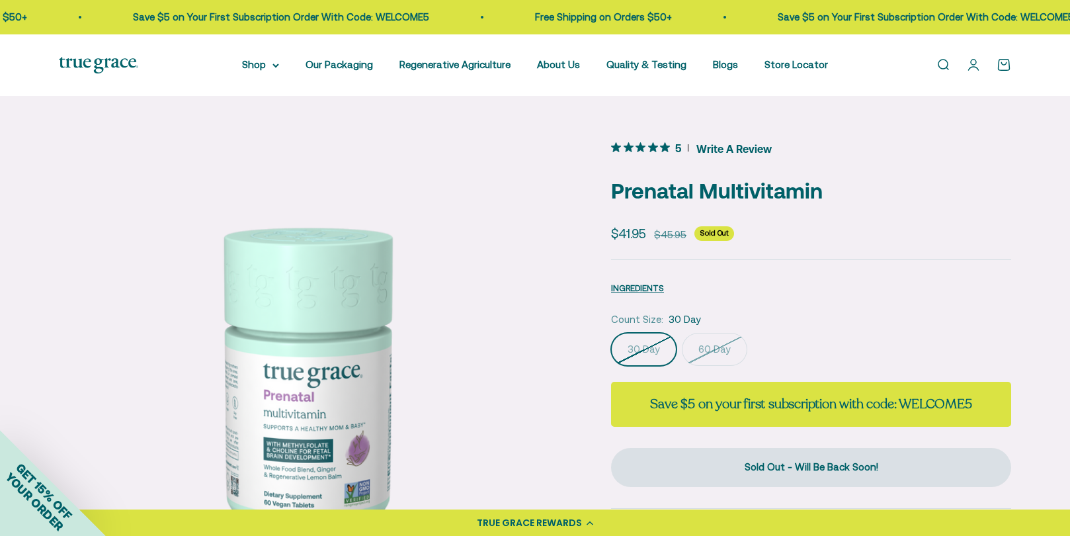
click at [350, 470] on img at bounding box center [303, 382] width 489 height 489
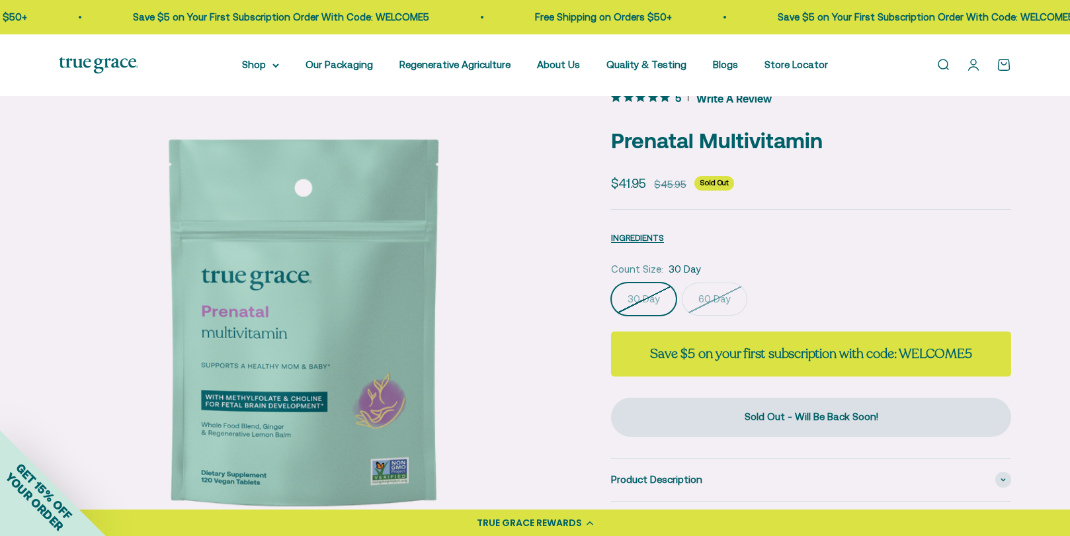
scroll to position [132, 0]
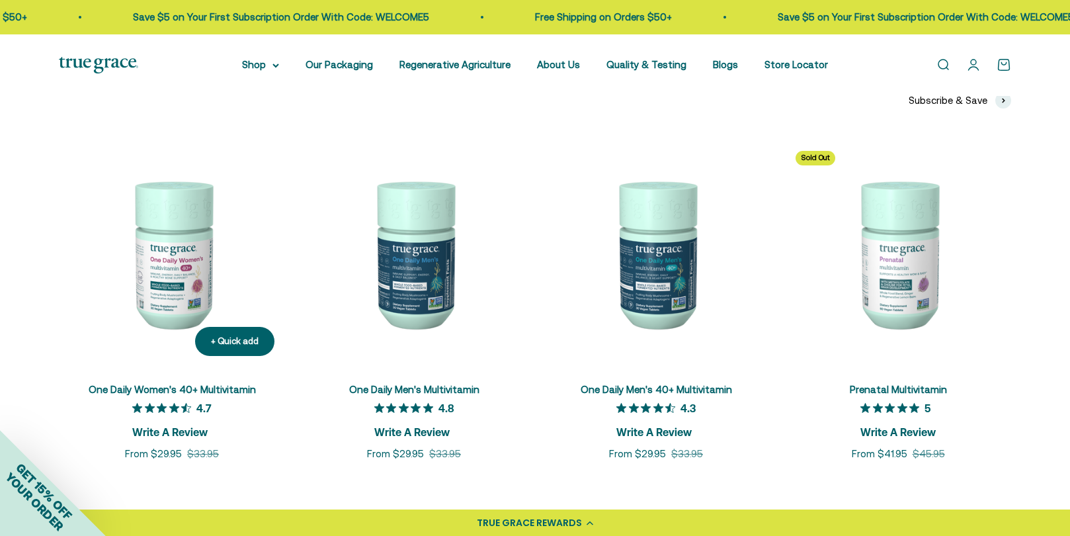
click at [192, 306] on img at bounding box center [172, 253] width 226 height 226
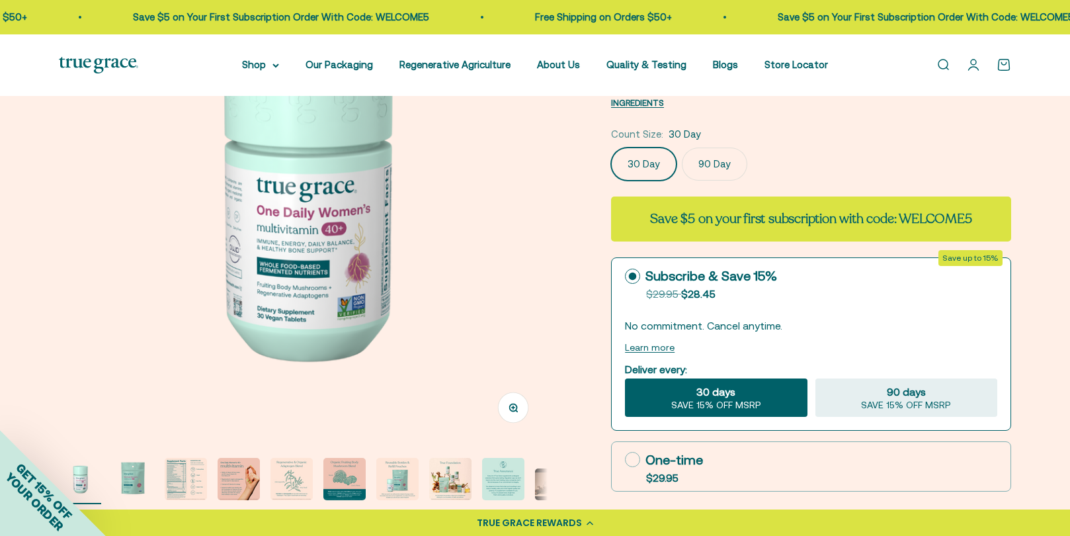
scroll to position [198, 0]
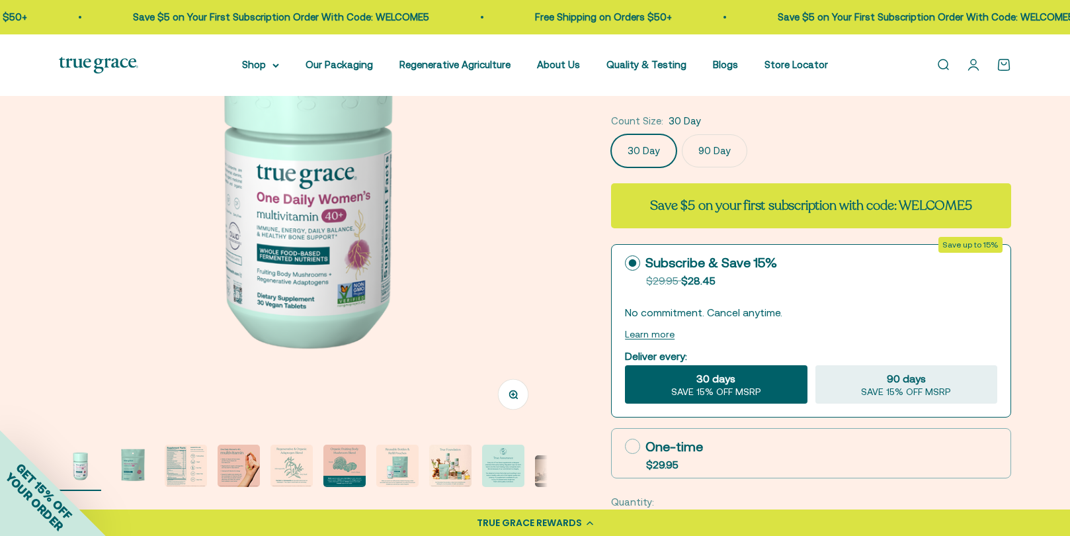
click at [516, 390] on icon "button" at bounding box center [513, 393] width 9 height 9
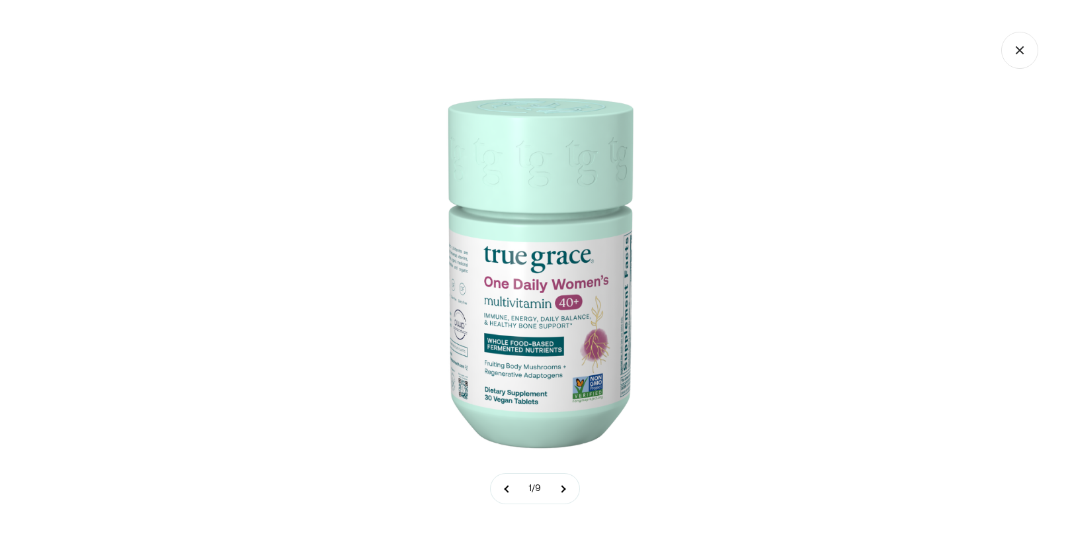
click at [538, 381] on img at bounding box center [535, 268] width 536 height 536
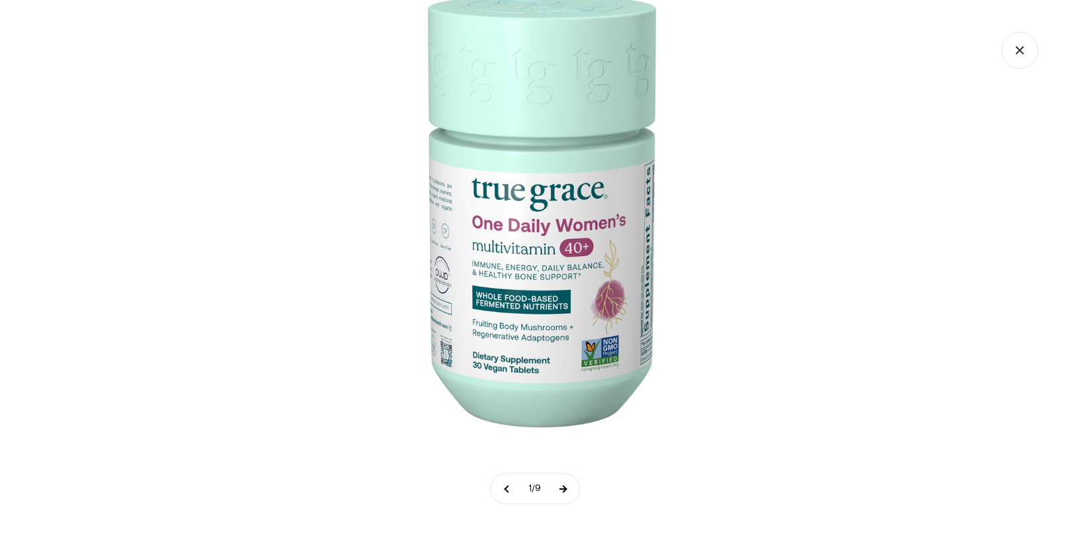
click at [565, 491] on button at bounding box center [562, 488] width 33 height 30
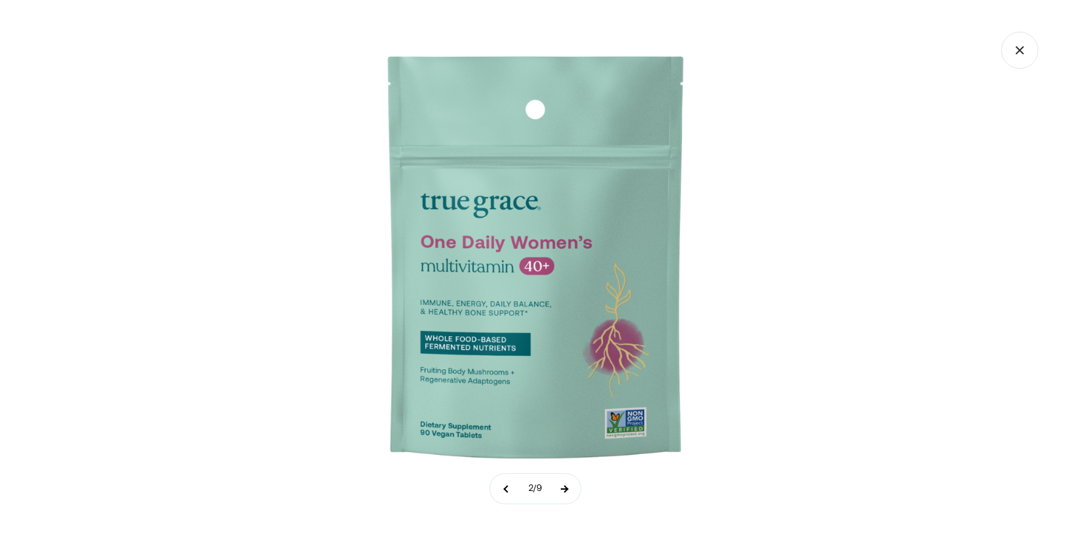
click at [565, 491] on button at bounding box center [564, 488] width 33 height 30
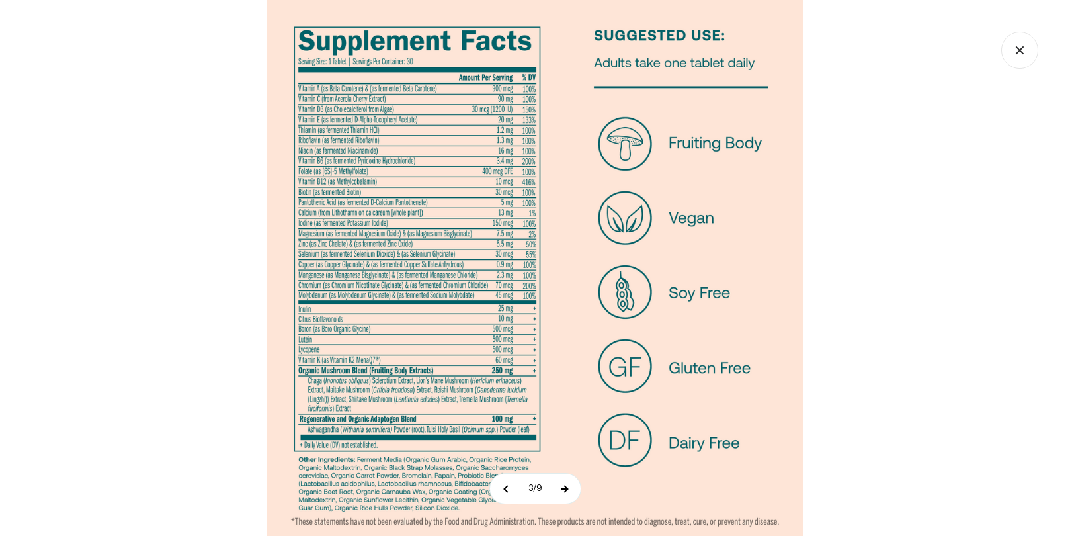
click at [574, 486] on button at bounding box center [564, 488] width 33 height 30
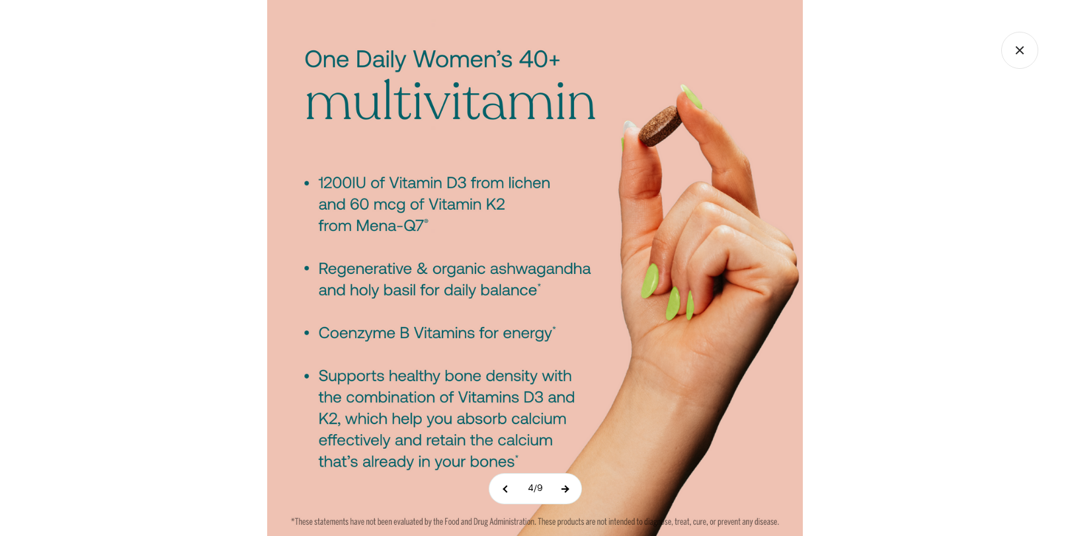
click at [574, 486] on button at bounding box center [564, 488] width 33 height 30
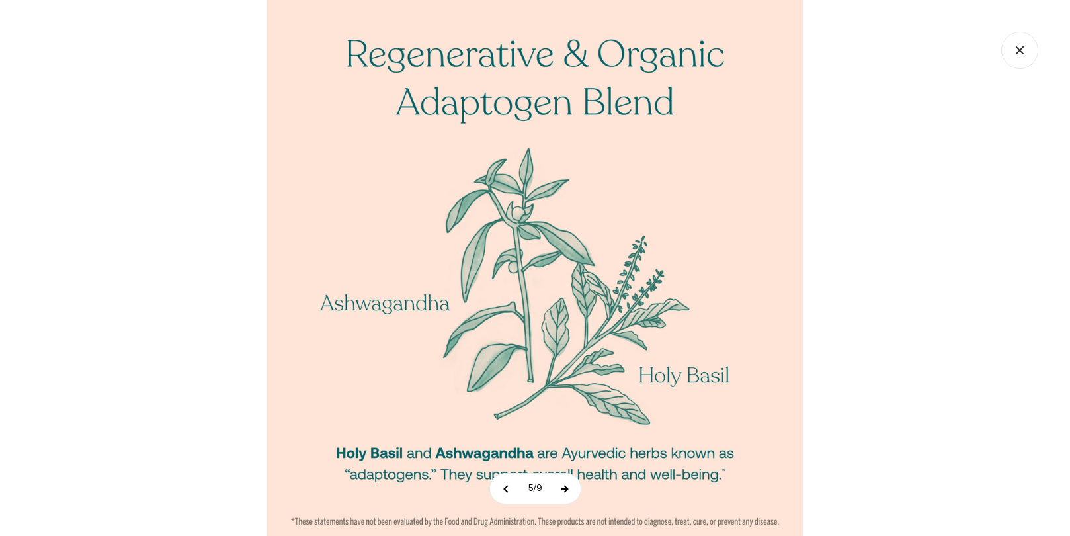
click at [563, 496] on button at bounding box center [564, 488] width 33 height 30
